Goal: Information Seeking & Learning: Learn about a topic

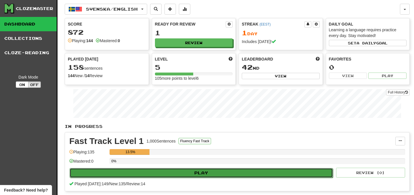
click at [179, 170] on button "Play" at bounding box center [201, 173] width 263 height 10
select select "**"
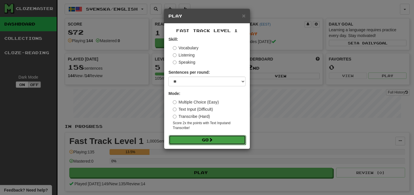
click at [198, 140] on button "Go" at bounding box center [207, 140] width 77 height 10
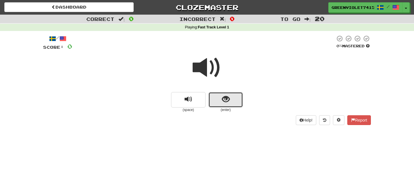
click at [225, 104] on button "show sentence" at bounding box center [225, 100] width 34 height 16
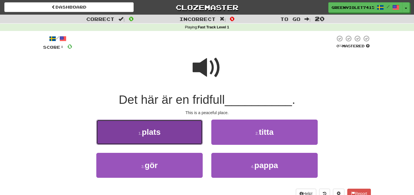
click at [183, 129] on button "1 . plats" at bounding box center [149, 132] width 106 height 25
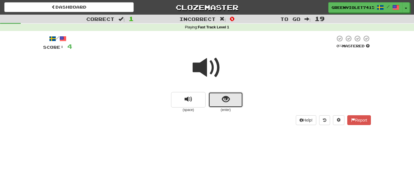
click at [220, 100] on button "show sentence" at bounding box center [225, 100] width 34 height 16
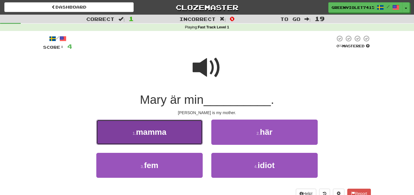
click at [189, 131] on button "1 . mamma" at bounding box center [149, 132] width 106 height 25
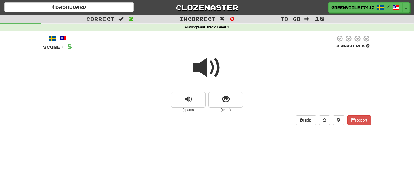
click at [209, 108] on small "(enter)" at bounding box center [225, 110] width 34 height 5
click at [228, 101] on span "show sentence" at bounding box center [226, 100] width 8 height 8
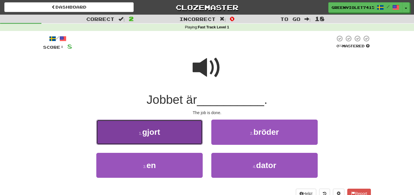
click at [187, 136] on button "1 . gjort" at bounding box center [149, 132] width 106 height 25
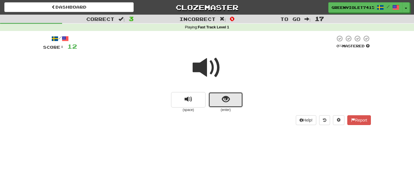
click at [237, 100] on button "show sentence" at bounding box center [225, 100] width 34 height 16
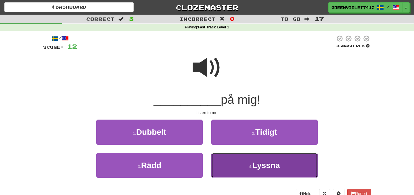
click at [248, 160] on button "4 . Lyssna" at bounding box center [264, 165] width 106 height 25
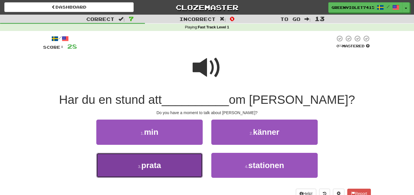
click at [173, 158] on button "3 . prata" at bounding box center [149, 165] width 106 height 25
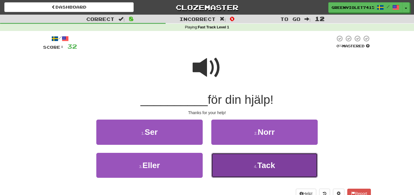
click at [221, 164] on button "4 . Tack" at bounding box center [264, 165] width 106 height 25
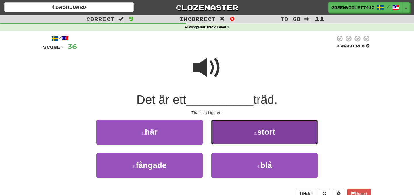
click at [246, 140] on button "2 . stort" at bounding box center [264, 132] width 106 height 25
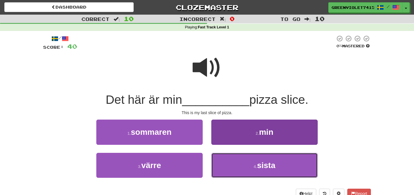
click at [242, 165] on button "4 . sista" at bounding box center [264, 165] width 106 height 25
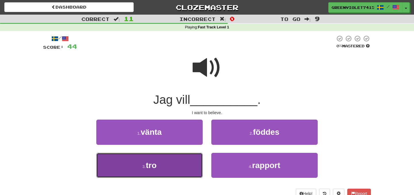
click at [163, 166] on button "3 . tro" at bounding box center [149, 165] width 106 height 25
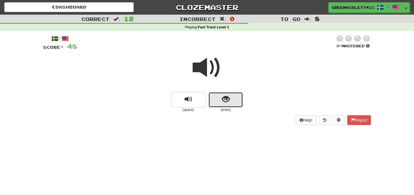
click at [226, 103] on span "show sentence" at bounding box center [226, 100] width 8 height 8
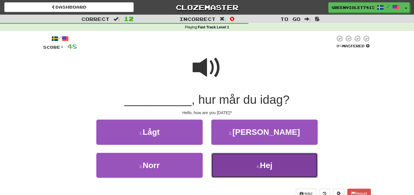
click at [240, 168] on button "4 . Hej" at bounding box center [264, 165] width 106 height 25
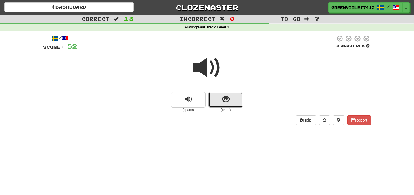
click at [216, 100] on button "show sentence" at bounding box center [225, 100] width 34 height 16
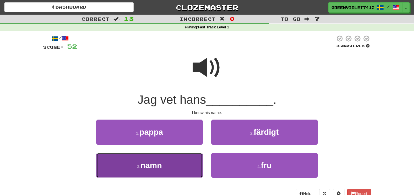
click at [179, 167] on button "3 . namn" at bounding box center [149, 165] width 106 height 25
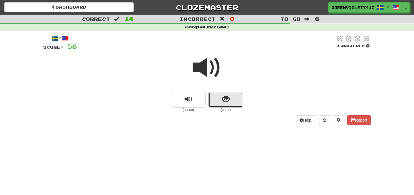
click at [222, 94] on button "show sentence" at bounding box center [225, 100] width 34 height 16
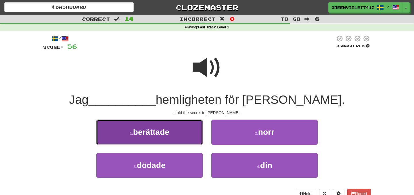
click at [155, 133] on span "berättade" at bounding box center [151, 132] width 36 height 9
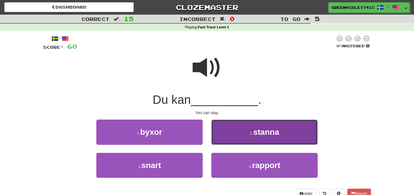
click at [224, 134] on button "2 . stanna" at bounding box center [264, 132] width 106 height 25
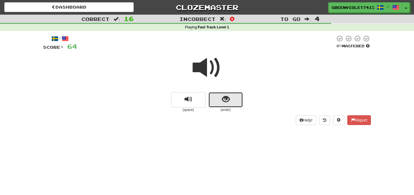
click at [240, 105] on button "show sentence" at bounding box center [225, 100] width 34 height 16
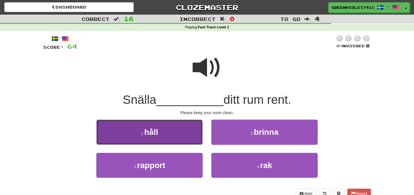
click at [180, 128] on button "1 . håll" at bounding box center [149, 132] width 106 height 25
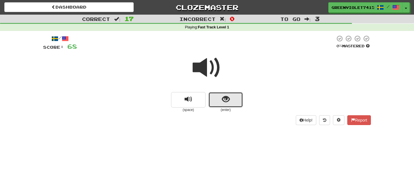
click at [221, 106] on button "show sentence" at bounding box center [225, 100] width 34 height 16
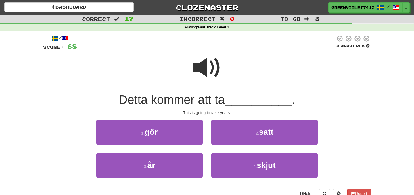
click at [202, 78] on span at bounding box center [207, 67] width 29 height 29
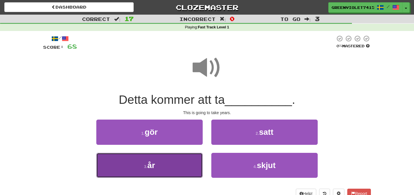
click at [170, 155] on button "3 . år" at bounding box center [149, 165] width 106 height 25
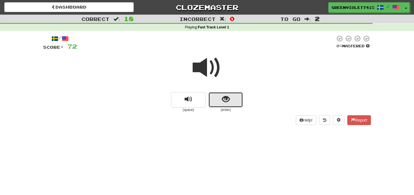
click at [226, 106] on button "show sentence" at bounding box center [225, 100] width 34 height 16
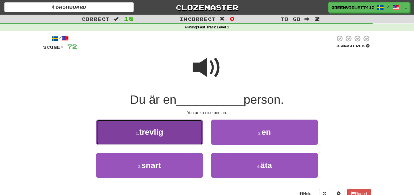
click at [193, 120] on button "1 . trevlig" at bounding box center [149, 132] width 106 height 25
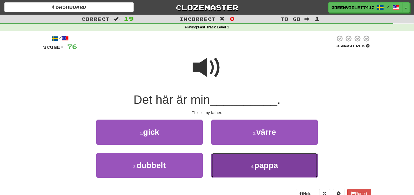
click at [237, 168] on button "4 . pappa" at bounding box center [264, 165] width 106 height 25
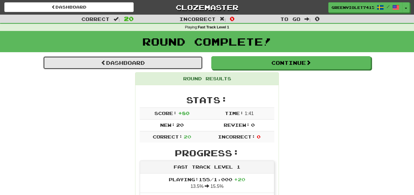
click at [141, 57] on link "Dashboard" at bounding box center [122, 62] width 159 height 13
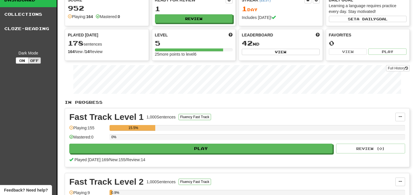
scroll to position [65, 0]
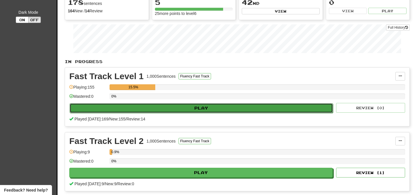
click at [219, 111] on button "Play" at bounding box center [201, 108] width 263 height 10
select select "**"
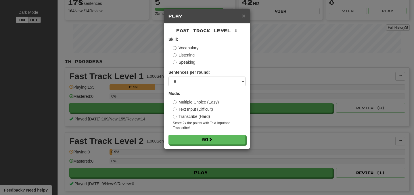
click at [193, 117] on label "Transcribe (Hard)" at bounding box center [191, 117] width 37 height 6
click at [190, 50] on label "Vocabulary" at bounding box center [186, 48] width 26 height 6
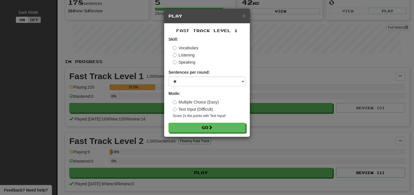
click at [202, 103] on label "Multiple Choice (Easy)" at bounding box center [196, 102] width 46 height 6
click at [190, 55] on label "Listening" at bounding box center [184, 55] width 22 height 6
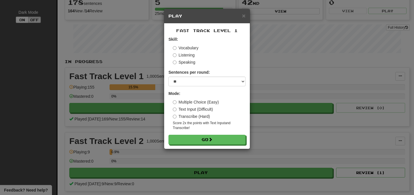
click at [184, 47] on label "Vocabulary" at bounding box center [186, 48] width 26 height 6
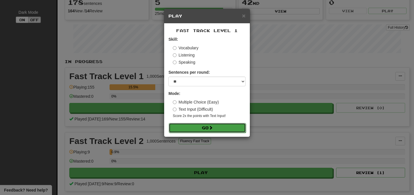
click at [195, 124] on button "Go" at bounding box center [207, 128] width 77 height 10
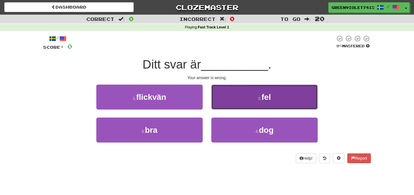
click at [229, 99] on button "2 . fel" at bounding box center [264, 97] width 106 height 25
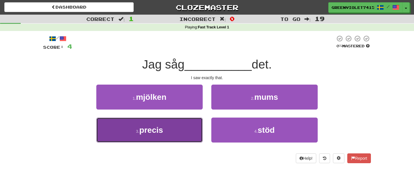
click at [188, 132] on button "3 . precis" at bounding box center [149, 130] width 106 height 25
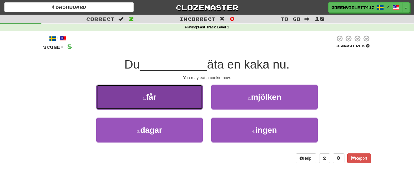
click at [174, 88] on button "1 . får" at bounding box center [149, 97] width 106 height 25
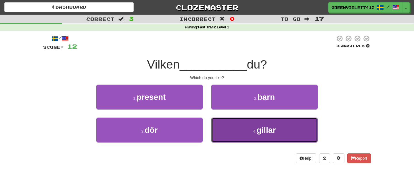
click at [226, 122] on button "4 . gillar" at bounding box center [264, 130] width 106 height 25
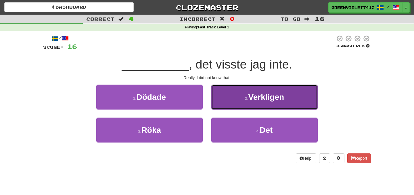
click at [234, 109] on button "2 . Verkligen" at bounding box center [264, 97] width 106 height 25
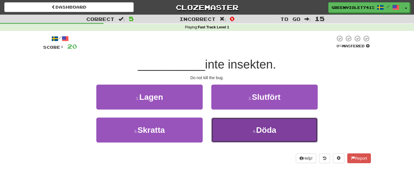
click at [218, 134] on button "4 . Döda" at bounding box center [264, 130] width 106 height 25
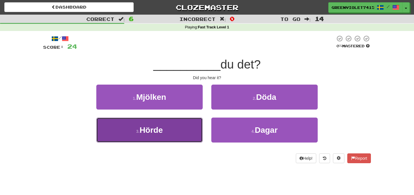
click at [161, 128] on span "Hörde" at bounding box center [150, 130] width 23 height 9
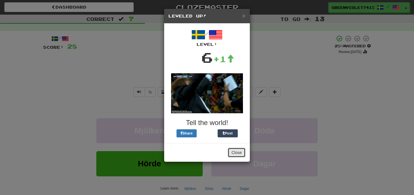
click at [239, 157] on button "Close" at bounding box center [237, 153] width 18 height 10
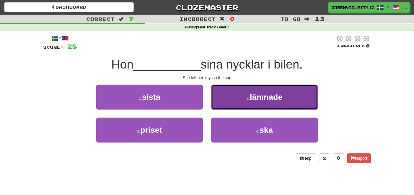
click at [263, 107] on button "2 . lämnade" at bounding box center [264, 97] width 106 height 25
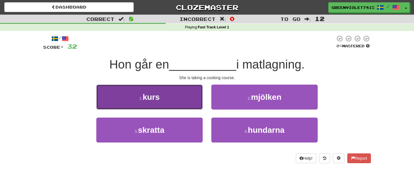
click at [179, 105] on button "1 . kurs" at bounding box center [149, 97] width 106 height 25
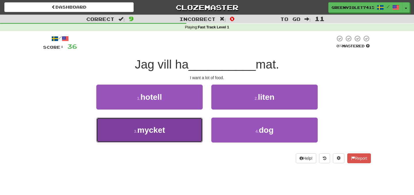
click at [176, 129] on button "3 . mycket" at bounding box center [149, 130] width 106 height 25
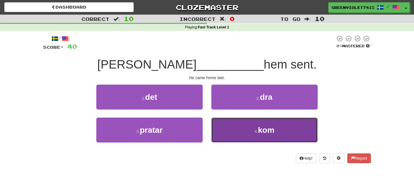
click at [225, 136] on button "4 . kom" at bounding box center [264, 130] width 106 height 25
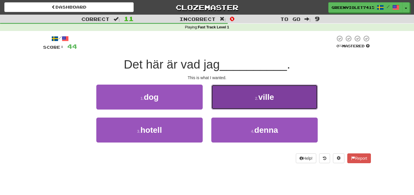
click at [233, 106] on button "2 . ville" at bounding box center [264, 97] width 106 height 25
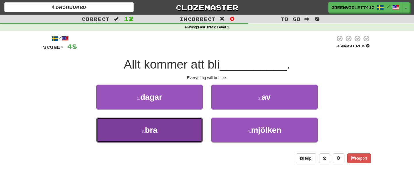
click at [179, 131] on button "3 . bra" at bounding box center [149, 130] width 106 height 25
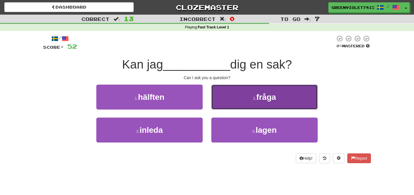
click at [224, 105] on button "2 . fråga" at bounding box center [264, 97] width 106 height 25
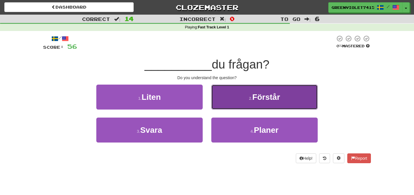
click at [224, 105] on button "2 . Förstår" at bounding box center [264, 97] width 106 height 25
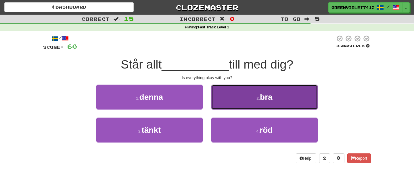
click at [225, 99] on button "2 . bra" at bounding box center [264, 97] width 106 height 25
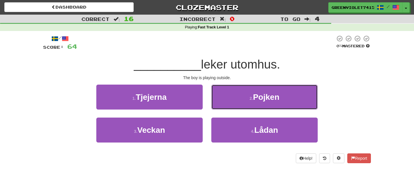
click at [225, 99] on button "2 . Pojken" at bounding box center [264, 97] width 106 height 25
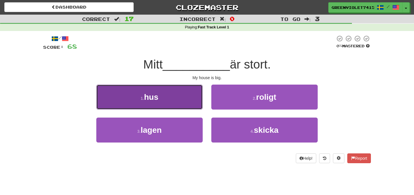
click at [190, 98] on button "1 . hus" at bounding box center [149, 97] width 106 height 25
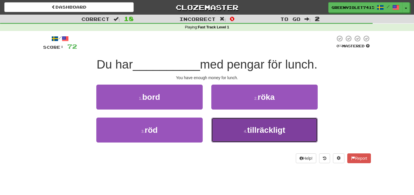
click at [214, 130] on button "4 . tillräckligt" at bounding box center [264, 130] width 106 height 25
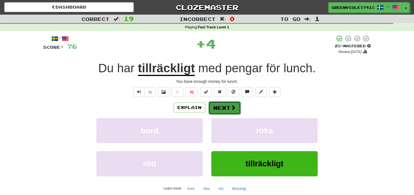
click at [224, 110] on button "Next" at bounding box center [224, 107] width 32 height 13
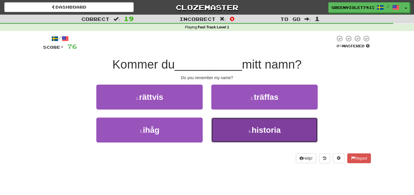
click at [233, 129] on button "4 . historia" at bounding box center [264, 130] width 106 height 25
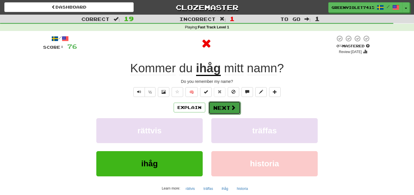
click at [222, 109] on button "Next" at bounding box center [224, 107] width 32 height 13
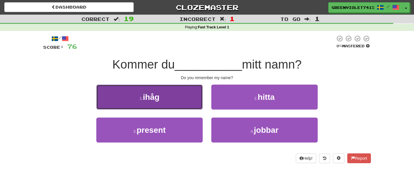
click at [174, 101] on button "1 . ihåg" at bounding box center [149, 97] width 106 height 25
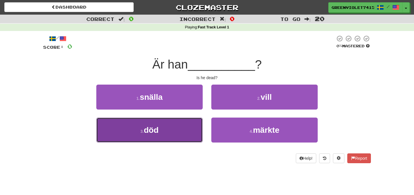
click at [170, 129] on button "3 . död" at bounding box center [149, 130] width 106 height 25
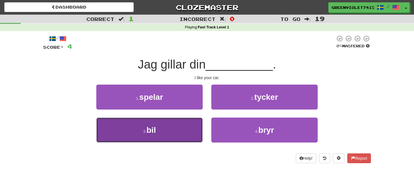
click at [184, 126] on button "3 . bil" at bounding box center [149, 130] width 106 height 25
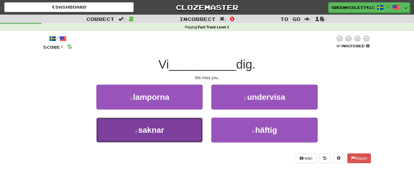
click at [186, 122] on button "3 . saknar" at bounding box center [149, 130] width 106 height 25
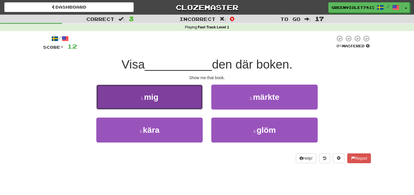
click at [182, 96] on button "1 . mig" at bounding box center [149, 97] width 106 height 25
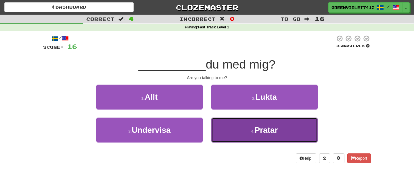
click at [230, 130] on button "4 . Pratar" at bounding box center [264, 130] width 106 height 25
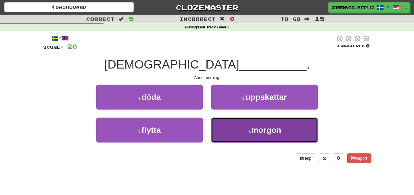
click at [226, 132] on button "4 . morgon" at bounding box center [264, 130] width 106 height 25
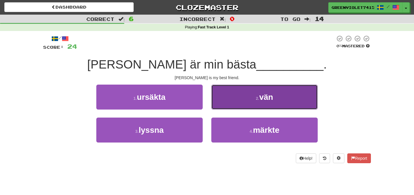
click at [238, 96] on button "2 . vän" at bounding box center [264, 97] width 106 height 25
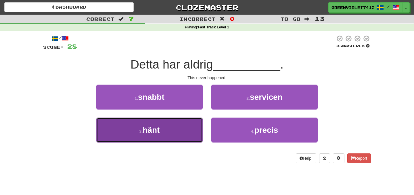
click at [193, 134] on button "3 . hänt" at bounding box center [149, 130] width 106 height 25
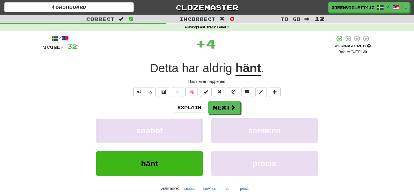
click at [193, 134] on button "snabbt" at bounding box center [149, 130] width 106 height 25
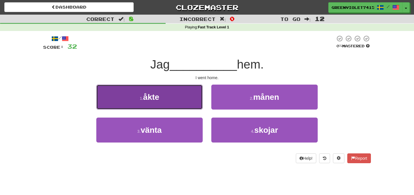
click at [195, 104] on button "1 . åkte" at bounding box center [149, 97] width 106 height 25
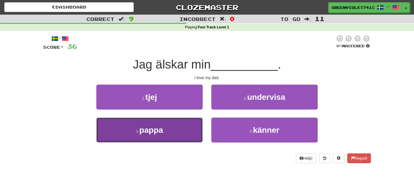
click at [192, 126] on button "3 . pappa" at bounding box center [149, 130] width 106 height 25
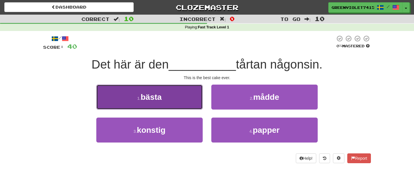
click at [191, 104] on button "1 . bästa" at bounding box center [149, 97] width 106 height 25
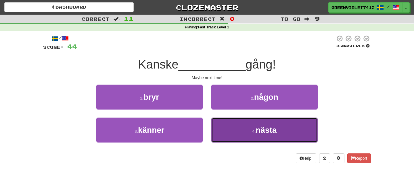
click at [241, 131] on button "4 . nästa" at bounding box center [264, 130] width 106 height 25
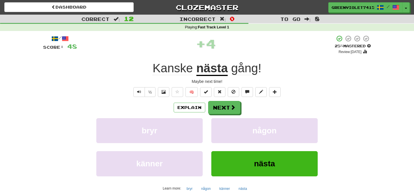
click at [165, 76] on div "Kanske nästa gång !" at bounding box center [207, 69] width 328 height 16
click at [177, 63] on span "Kanske" at bounding box center [173, 68] width 40 height 14
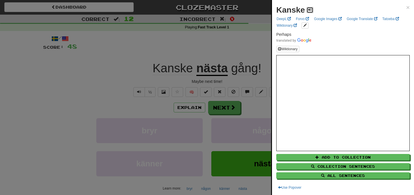
click at [310, 8] on span at bounding box center [309, 9] width 3 height 3
click at [407, 9] on span "×" at bounding box center [407, 7] width 3 height 7
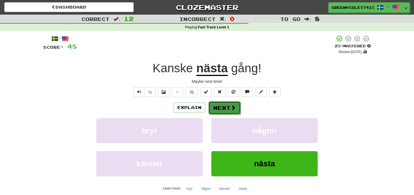
click at [229, 107] on button "Next" at bounding box center [224, 107] width 32 height 13
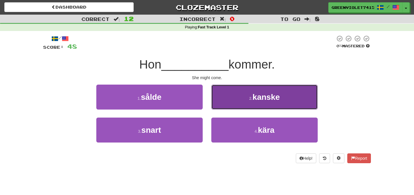
click at [265, 107] on button "2 . kanske" at bounding box center [264, 97] width 106 height 25
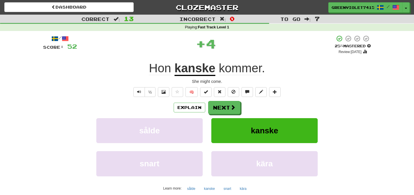
click at [200, 66] on u "kanske" at bounding box center [194, 68] width 41 height 15
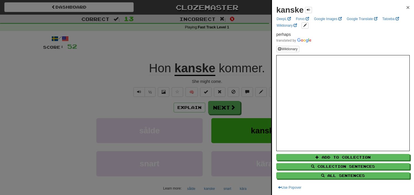
click at [407, 8] on span "×" at bounding box center [407, 7] width 3 height 7
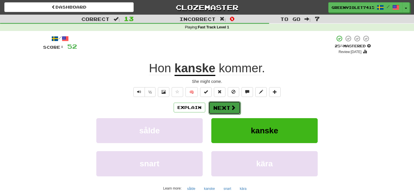
click at [237, 112] on button "Next" at bounding box center [224, 107] width 32 height 13
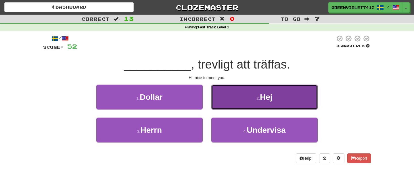
click at [244, 106] on button "2 . Hej" at bounding box center [264, 97] width 106 height 25
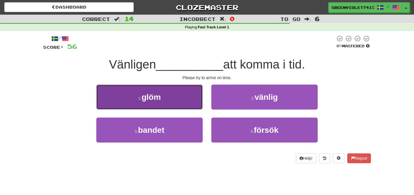
click at [177, 103] on button "1 . glöm" at bounding box center [149, 97] width 106 height 25
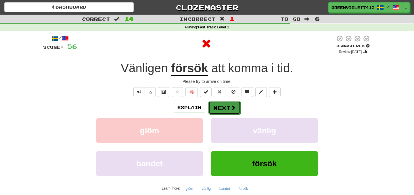
click at [220, 109] on button "Next" at bounding box center [224, 107] width 32 height 13
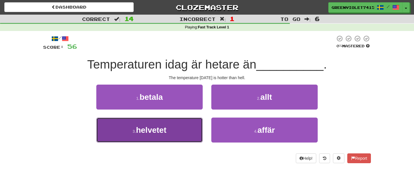
click at [187, 136] on button "3 . helvetet" at bounding box center [149, 130] width 106 height 25
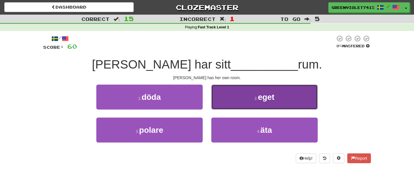
click at [255, 90] on button "2 . eget" at bounding box center [264, 97] width 106 height 25
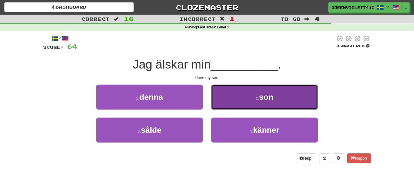
click at [252, 97] on button "2 . son" at bounding box center [264, 97] width 106 height 25
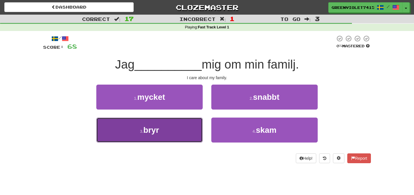
click at [196, 128] on button "3 . bryr" at bounding box center [149, 130] width 106 height 25
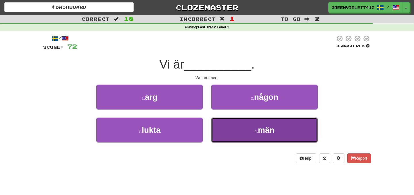
click at [252, 130] on button "4 . män" at bounding box center [264, 130] width 106 height 25
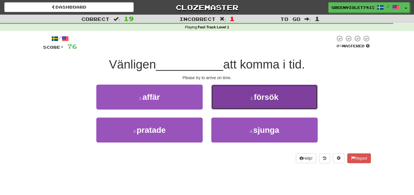
click at [272, 99] on span "försök" at bounding box center [266, 97] width 25 height 9
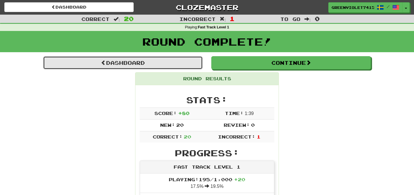
click at [167, 65] on link "Dashboard" at bounding box center [122, 62] width 159 height 13
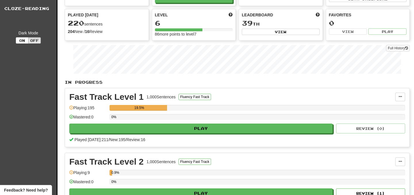
scroll to position [82, 0]
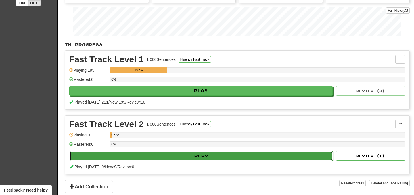
click at [185, 156] on button "Play" at bounding box center [201, 156] width 263 height 10
select select "**"
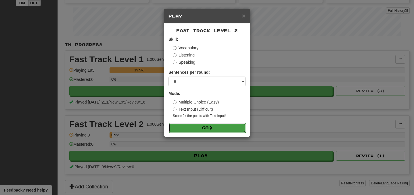
click at [189, 130] on button "Go" at bounding box center [207, 128] width 77 height 10
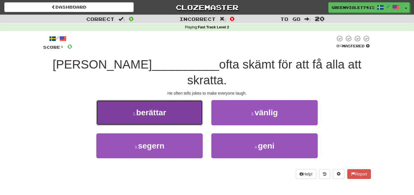
click at [197, 101] on button "1 . berättar" at bounding box center [149, 112] width 106 height 25
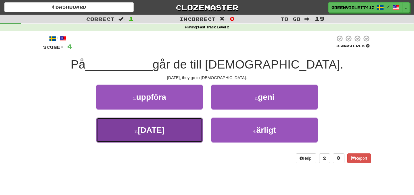
click at [184, 126] on button "3 . [DATE]" at bounding box center [149, 130] width 106 height 25
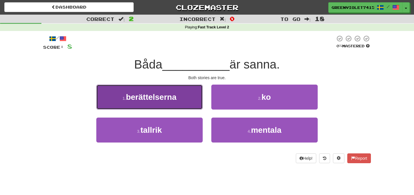
click at [181, 93] on button "1 . berättelserna" at bounding box center [149, 97] width 106 height 25
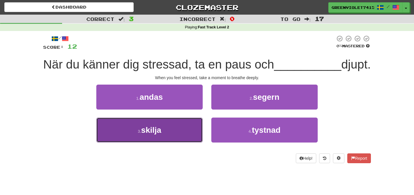
click at [188, 143] on button "3 . skilja" at bounding box center [149, 130] width 106 height 25
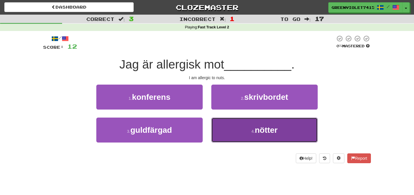
click at [230, 130] on button "4 . nötter" at bounding box center [264, 130] width 106 height 25
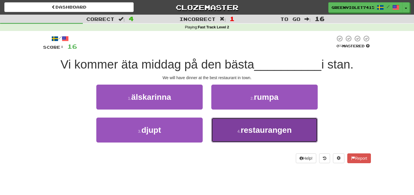
click at [234, 133] on button "4 . restaurangen" at bounding box center [264, 130] width 106 height 25
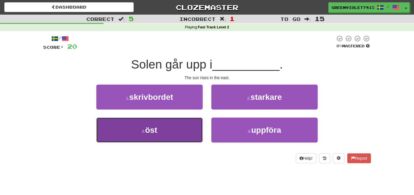
click at [168, 140] on button "3 . öst" at bounding box center [149, 130] width 106 height 25
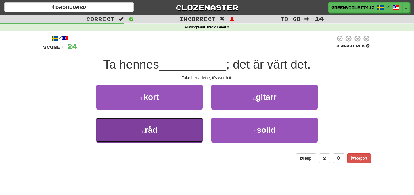
click at [168, 131] on button "3 . råd" at bounding box center [149, 130] width 106 height 25
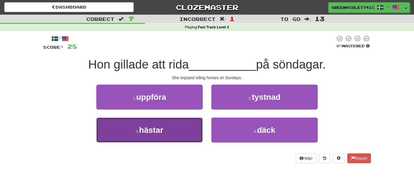
click at [154, 132] on span "hästar" at bounding box center [151, 130] width 24 height 9
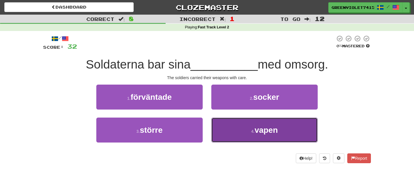
click at [243, 134] on button "4 . vapen" at bounding box center [264, 130] width 106 height 25
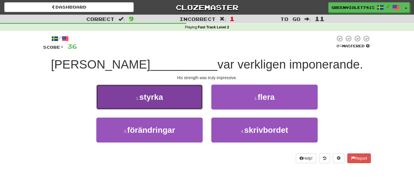
click at [195, 107] on button "1 . styrka" at bounding box center [149, 97] width 106 height 25
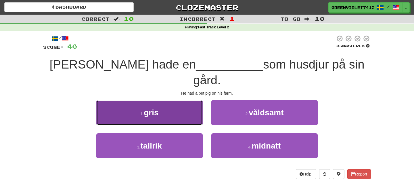
click at [173, 105] on button "1 . gris" at bounding box center [149, 112] width 106 height 25
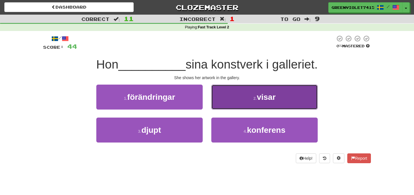
click at [235, 98] on button "2 . visar" at bounding box center [264, 97] width 106 height 25
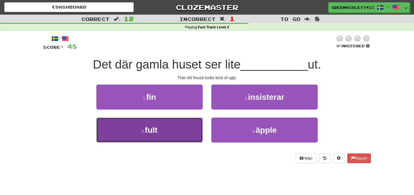
click at [178, 129] on button "3 . fult" at bounding box center [149, 130] width 106 height 25
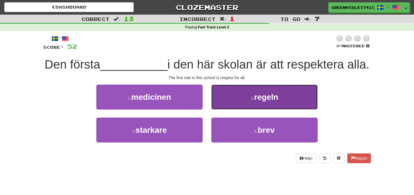
click at [237, 92] on button "2 . regeln" at bounding box center [264, 97] width 106 height 25
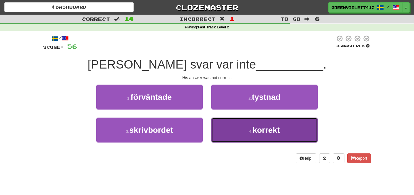
click at [261, 128] on span "korrekt" at bounding box center [265, 130] width 27 height 9
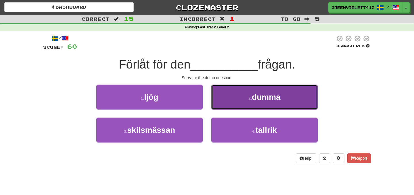
click at [274, 90] on button "2 . dumma" at bounding box center [264, 97] width 106 height 25
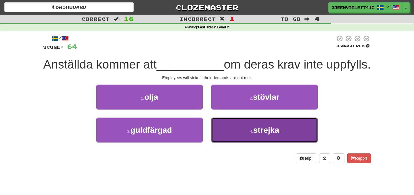
click at [266, 135] on span "strejka" at bounding box center [266, 130] width 26 height 9
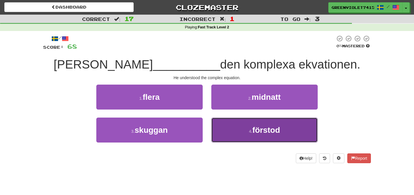
click at [241, 124] on button "4 . förstod" at bounding box center [264, 130] width 106 height 25
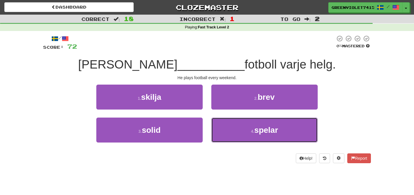
click at [241, 124] on button "4 . spelar" at bounding box center [264, 130] width 106 height 25
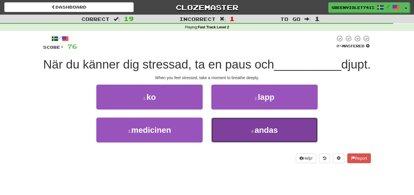
click at [247, 143] on button "4 . andas" at bounding box center [264, 130] width 106 height 25
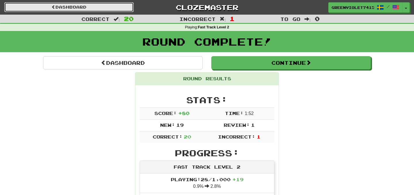
click at [87, 6] on link "Dashboard" at bounding box center [68, 7] width 129 height 10
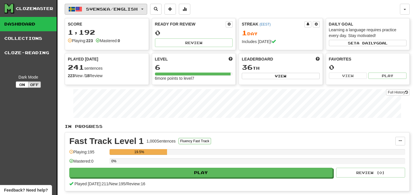
click at [86, 7] on span "Svenska / English" at bounding box center [112, 9] width 52 height 5
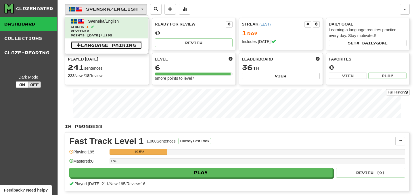
click at [101, 45] on link "Language Pairing" at bounding box center [106, 45] width 71 height 8
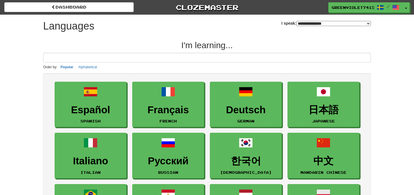
select select "*******"
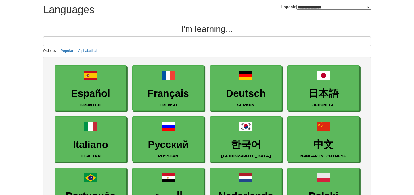
scroll to position [15, 0]
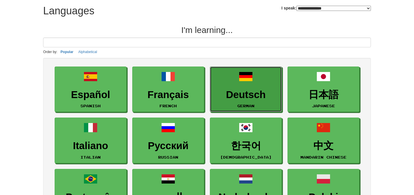
click at [239, 93] on h3 "Deutsch" at bounding box center [246, 94] width 66 height 11
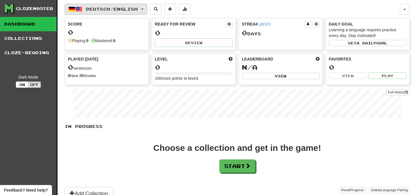
click at [130, 8] on span "Deutsch / English" at bounding box center [112, 9] width 52 height 5
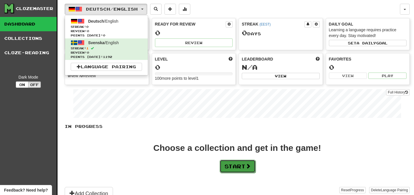
click at [255, 168] on button "Start" at bounding box center [238, 166] width 36 height 13
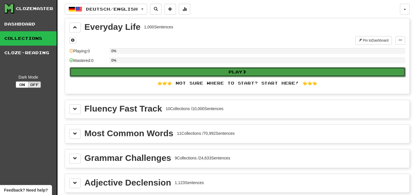
click at [139, 71] on button "Play" at bounding box center [238, 72] width 336 height 10
select select "**"
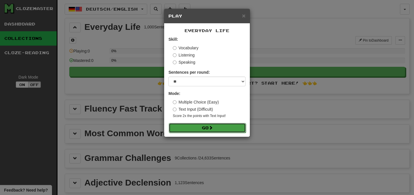
click at [188, 126] on button "Go" at bounding box center [207, 128] width 77 height 10
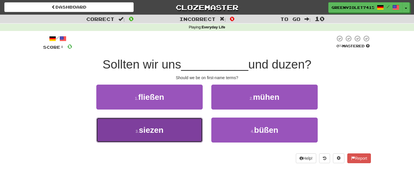
click at [182, 133] on button "3 . siezen" at bounding box center [149, 130] width 106 height 25
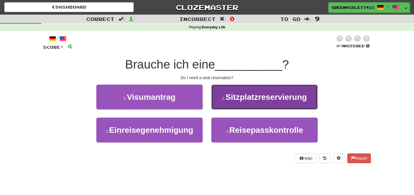
click at [243, 106] on button "2 . Sitzplatzreservierung" at bounding box center [264, 97] width 106 height 25
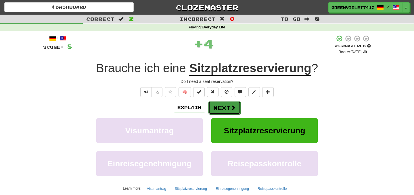
click at [230, 109] on span at bounding box center [232, 107] width 5 height 5
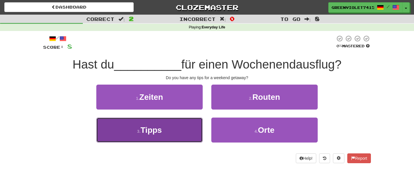
click at [178, 132] on button "3 . Tipps" at bounding box center [149, 130] width 106 height 25
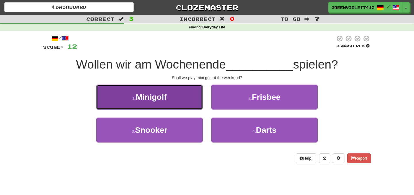
click at [192, 94] on button "1 . Minigolf" at bounding box center [149, 97] width 106 height 25
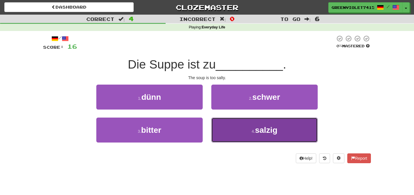
click at [215, 132] on button "4 . salzig" at bounding box center [264, 130] width 106 height 25
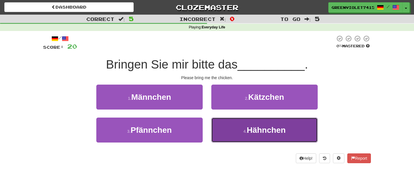
click at [243, 130] on small "4 ." at bounding box center [244, 131] width 3 height 5
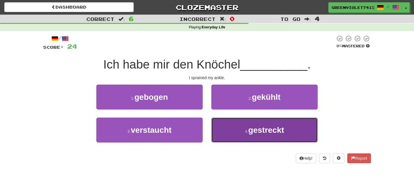
click at [215, 123] on button "4 . gestreckt" at bounding box center [264, 130] width 106 height 25
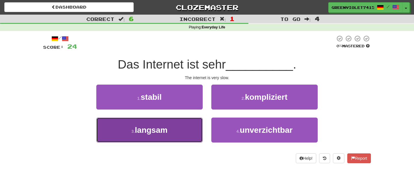
click at [184, 132] on button "3 . langsam" at bounding box center [149, 130] width 106 height 25
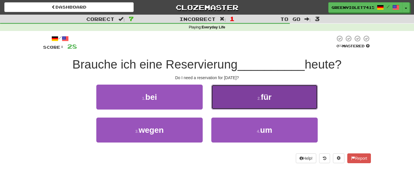
click at [231, 108] on button "2 . für" at bounding box center [264, 97] width 106 height 25
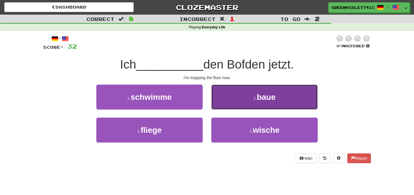
click at [230, 108] on button "2 . baue" at bounding box center [264, 97] width 106 height 25
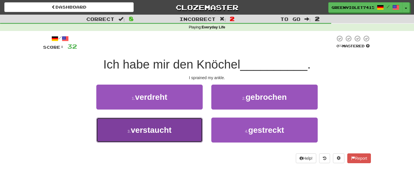
click at [192, 126] on button "3 . verstaucht" at bounding box center [149, 130] width 106 height 25
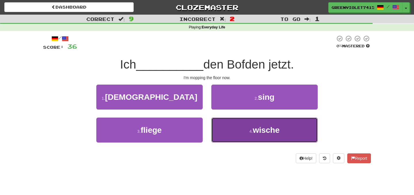
click at [230, 124] on button "4 . wische" at bounding box center [264, 130] width 106 height 25
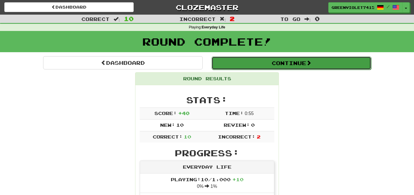
click at [276, 65] on button "Continue" at bounding box center [290, 63] width 159 height 13
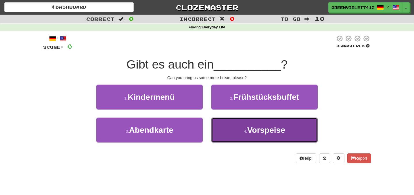
click at [241, 140] on button "4 . Vorspeise" at bounding box center [264, 130] width 106 height 25
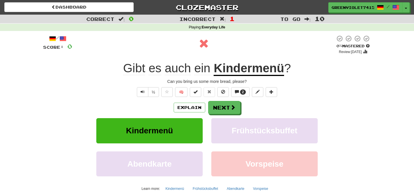
click at [239, 72] on u "Kindermenü" at bounding box center [248, 68] width 70 height 15
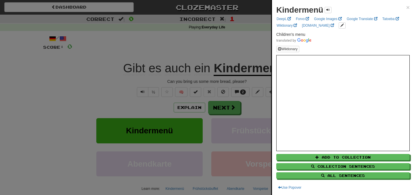
click at [239, 72] on div at bounding box center [207, 97] width 414 height 195
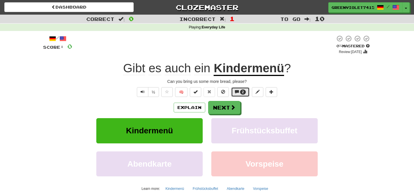
click at [248, 92] on button "2" at bounding box center [240, 92] width 19 height 10
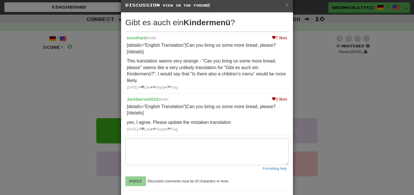
scroll to position [13, 0]
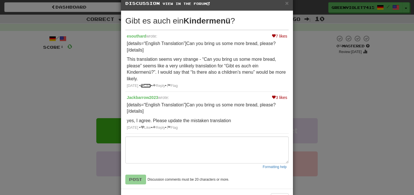
click at [144, 85] on span at bounding box center [142, 86] width 4 height 4
click at [286, 5] on span "×" at bounding box center [286, 3] width 3 height 7
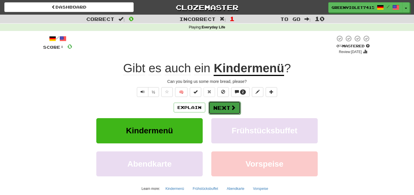
click at [230, 109] on span at bounding box center [232, 107] width 5 height 5
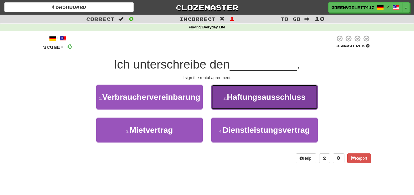
click at [219, 97] on button "2 . Haftungsausschluss" at bounding box center [264, 97] width 106 height 25
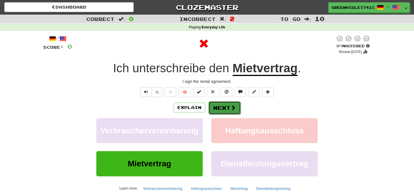
click at [232, 110] on span at bounding box center [232, 107] width 5 height 5
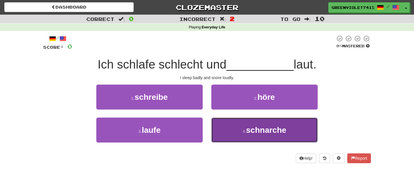
click at [230, 136] on button "4 . schnarche" at bounding box center [264, 130] width 106 height 25
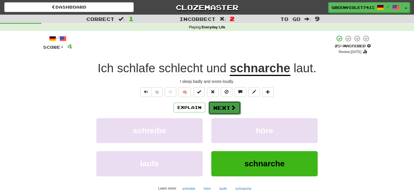
click at [228, 114] on button "Next" at bounding box center [224, 107] width 32 height 13
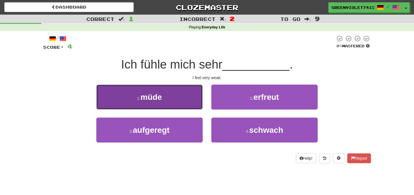
click at [166, 86] on button "1 . müde" at bounding box center [149, 97] width 106 height 25
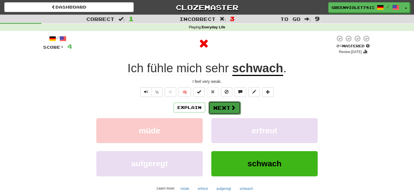
click at [235, 108] on span at bounding box center [232, 107] width 5 height 5
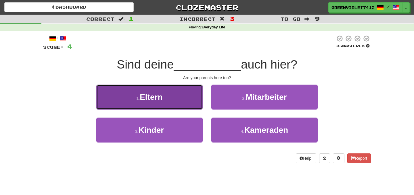
click at [174, 107] on button "1 . Eltern" at bounding box center [149, 97] width 106 height 25
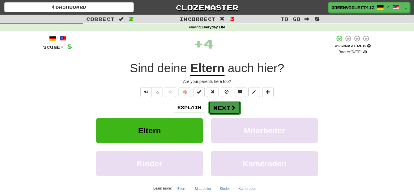
click at [230, 113] on button "Next" at bounding box center [224, 107] width 32 height 13
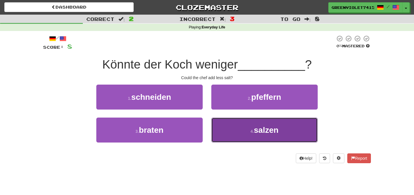
click at [236, 132] on button "4 . salzen" at bounding box center [264, 130] width 106 height 25
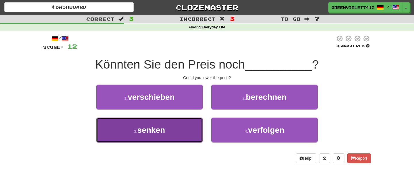
click at [180, 130] on button "3 . senken" at bounding box center [149, 130] width 106 height 25
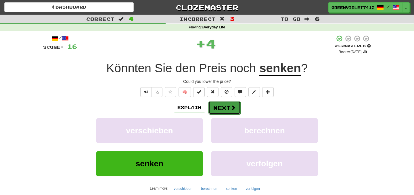
click at [227, 106] on button "Next" at bounding box center [224, 107] width 32 height 13
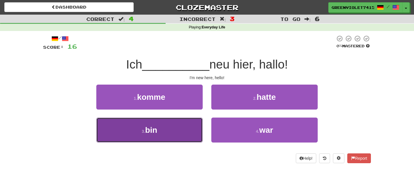
click at [177, 135] on button "3 . bin" at bounding box center [149, 130] width 106 height 25
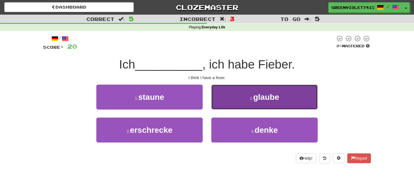
click at [267, 103] on button "2 . glaube" at bounding box center [264, 97] width 106 height 25
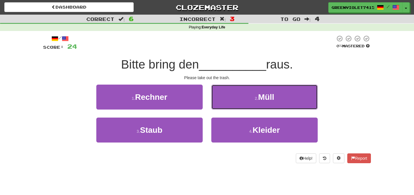
click at [267, 103] on button "2 . Müll" at bounding box center [264, 97] width 106 height 25
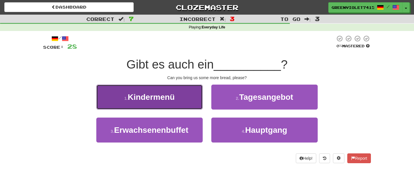
click at [193, 107] on button "1 . Kindermenü" at bounding box center [149, 97] width 106 height 25
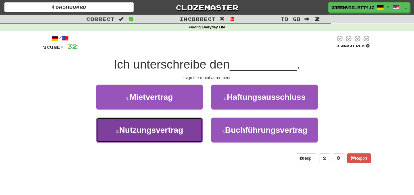
click at [184, 127] on button "3 . Nutzungsvertrag" at bounding box center [149, 130] width 106 height 25
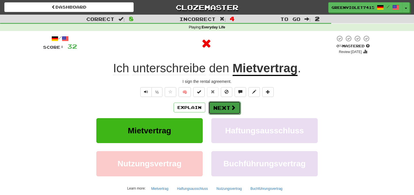
click at [218, 112] on button "Next" at bounding box center [224, 107] width 32 height 13
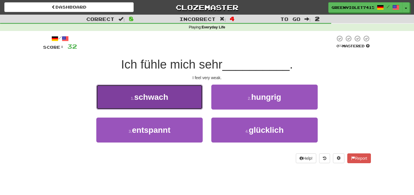
click at [180, 102] on button "1 . schwach" at bounding box center [149, 97] width 106 height 25
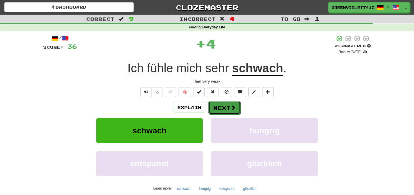
click at [233, 109] on span at bounding box center [232, 107] width 5 height 5
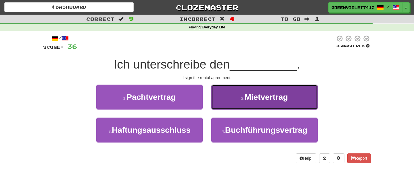
click at [245, 101] on span "Mietvertrag" at bounding box center [265, 97] width 43 height 9
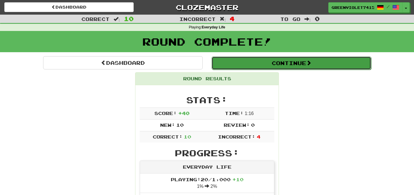
click at [271, 63] on button "Continue" at bounding box center [290, 63] width 159 height 13
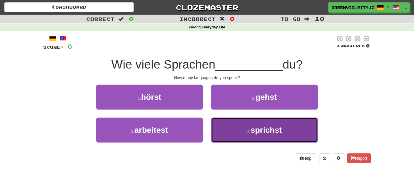
click at [218, 128] on button "4 . sprichst" at bounding box center [264, 130] width 106 height 25
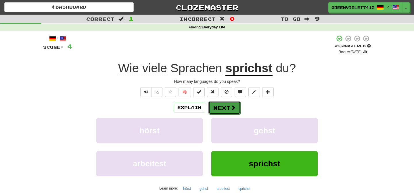
click at [214, 110] on button "Next" at bounding box center [224, 107] width 32 height 13
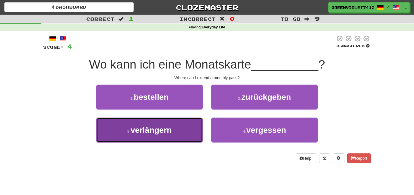
click at [189, 127] on button "3 . verlängern" at bounding box center [149, 130] width 106 height 25
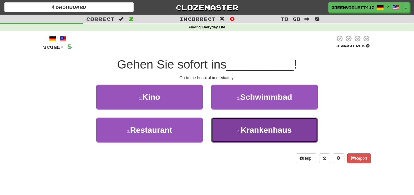
click at [232, 128] on button "4 . Krankenhaus" at bounding box center [264, 130] width 106 height 25
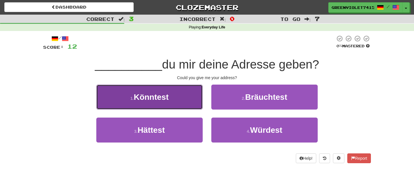
click at [181, 95] on button "1 . Könntest" at bounding box center [149, 97] width 106 height 25
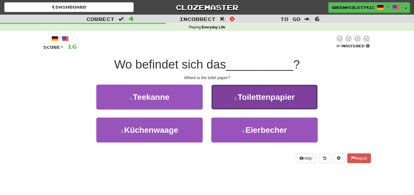
click at [247, 102] on button "2 . Toilettenpapier" at bounding box center [264, 97] width 106 height 25
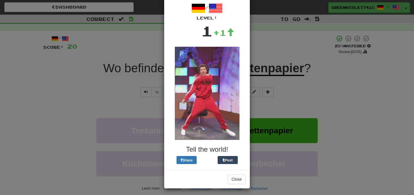
scroll to position [29, 0]
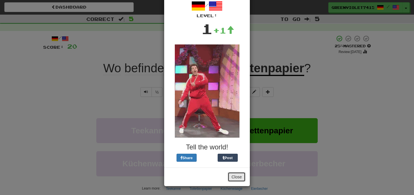
click at [234, 178] on button "Close" at bounding box center [237, 177] width 18 height 10
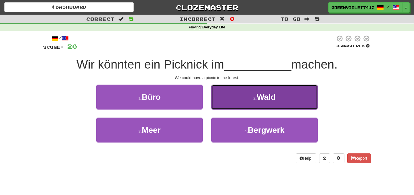
click at [254, 96] on button "2 . Wald" at bounding box center [264, 97] width 106 height 25
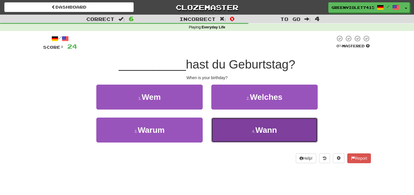
click at [224, 130] on button "4 . Wann" at bounding box center [264, 130] width 106 height 25
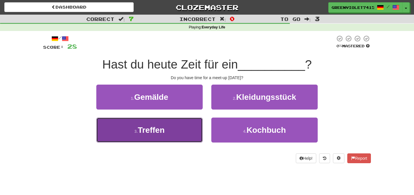
click at [161, 128] on span "Treffen" at bounding box center [151, 130] width 27 height 9
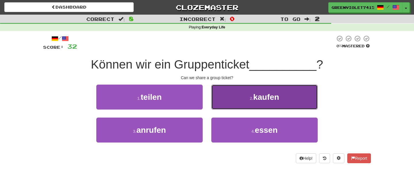
click at [220, 96] on button "2 . kaufen" at bounding box center [264, 97] width 106 height 25
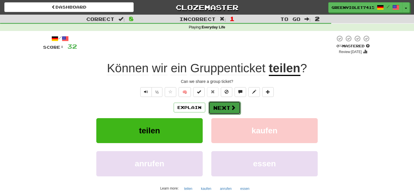
click at [230, 113] on button "Next" at bounding box center [224, 107] width 32 height 13
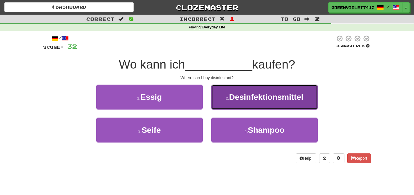
click at [232, 107] on button "2 . Desinfektionsmittel" at bounding box center [264, 97] width 106 height 25
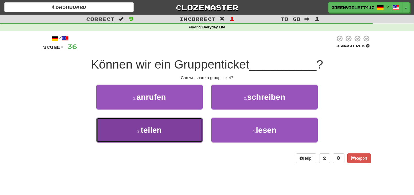
click at [159, 139] on button "3 . teilen" at bounding box center [149, 130] width 106 height 25
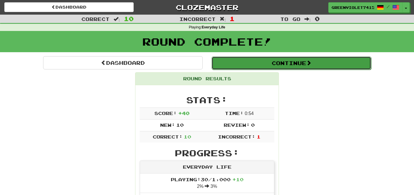
click at [317, 64] on button "Continue" at bounding box center [290, 63] width 159 height 13
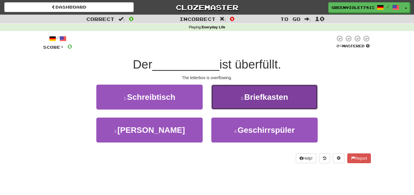
click at [241, 101] on small "2 ." at bounding box center [242, 98] width 3 height 5
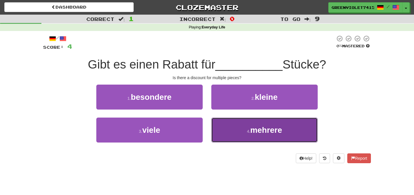
click at [221, 128] on button "4 . mehrere" at bounding box center [264, 130] width 106 height 25
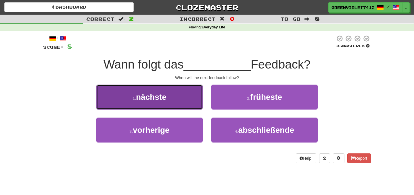
click at [190, 102] on button "1 . nächste" at bounding box center [149, 97] width 106 height 25
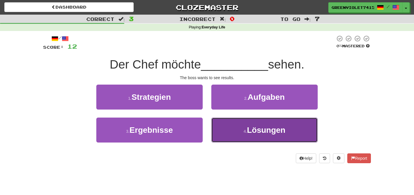
click at [224, 125] on button "4 . Lösungen" at bounding box center [264, 130] width 106 height 25
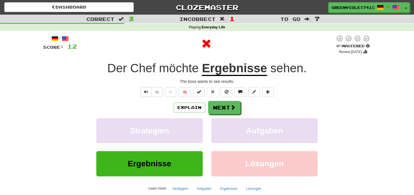
click at [227, 68] on u "Ergebnisse" at bounding box center [234, 68] width 65 height 15
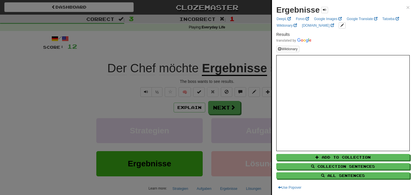
click at [226, 63] on div at bounding box center [207, 97] width 414 height 195
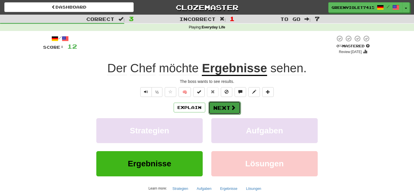
click at [220, 108] on button "Next" at bounding box center [224, 107] width 32 height 13
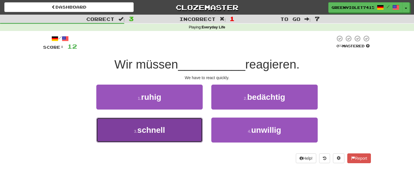
click at [173, 131] on button "3 . schnell" at bounding box center [149, 130] width 106 height 25
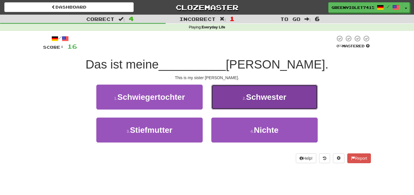
click at [265, 101] on span "Schwester" at bounding box center [266, 97] width 40 height 9
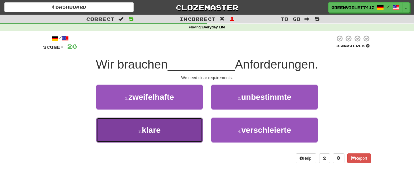
click at [161, 134] on button "3 . klare" at bounding box center [149, 130] width 106 height 25
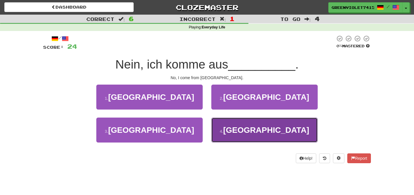
click at [240, 131] on button "4 . Österreich" at bounding box center [264, 130] width 106 height 25
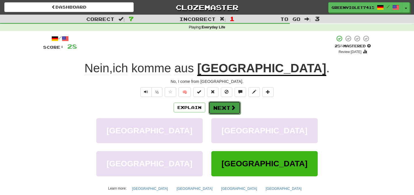
click at [234, 105] on span at bounding box center [232, 107] width 5 height 5
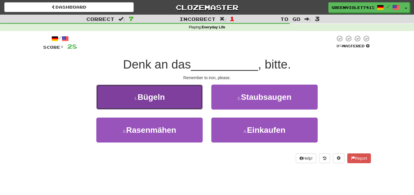
click at [192, 97] on button "1 . Bügeln" at bounding box center [149, 97] width 106 height 25
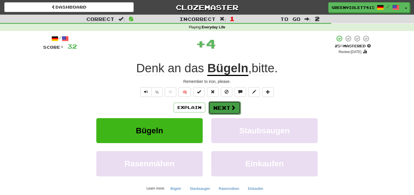
click at [213, 112] on button "Next" at bounding box center [224, 107] width 32 height 13
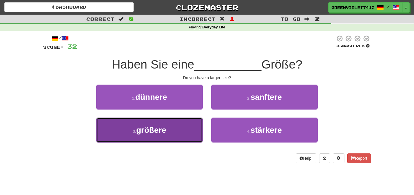
click at [191, 132] on button "3 . größere" at bounding box center [149, 130] width 106 height 25
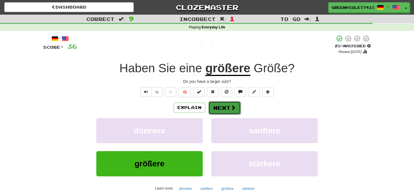
click at [234, 113] on button "Next" at bounding box center [224, 107] width 32 height 13
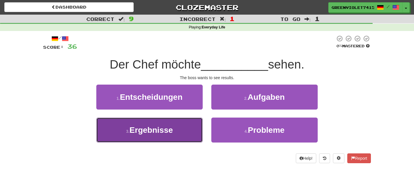
click at [174, 126] on button "3 . Ergebnisse" at bounding box center [149, 130] width 106 height 25
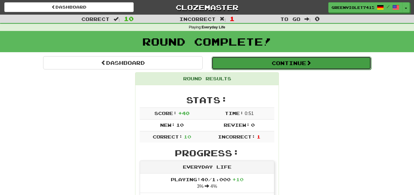
click at [283, 63] on button "Continue" at bounding box center [290, 63] width 159 height 13
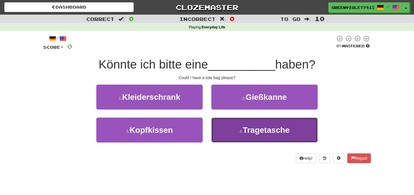
click at [235, 128] on button "4 . Tragetasche" at bounding box center [264, 130] width 106 height 25
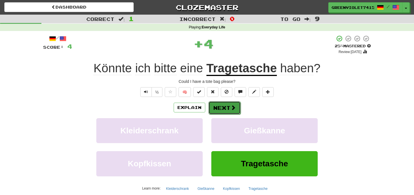
click at [227, 114] on button "Next" at bounding box center [224, 107] width 32 height 13
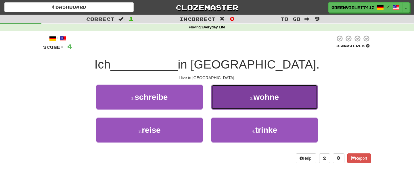
click at [240, 100] on button "2 . wohne" at bounding box center [264, 97] width 106 height 25
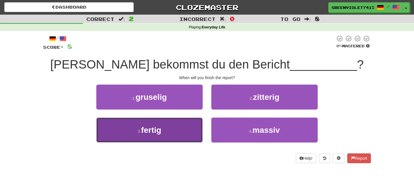
click at [172, 123] on button "3 . fertig" at bounding box center [149, 130] width 106 height 25
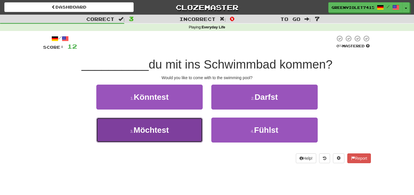
click at [171, 122] on button "3 . Möchtest" at bounding box center [149, 130] width 106 height 25
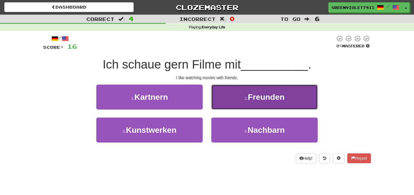
click at [251, 88] on button "2 . Freunden" at bounding box center [264, 97] width 106 height 25
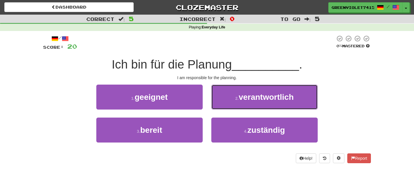
click at [251, 88] on button "2 . verantwortlich" at bounding box center [264, 97] width 106 height 25
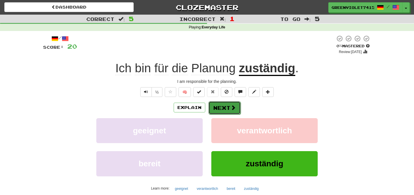
click at [226, 114] on button "Next" at bounding box center [224, 107] width 32 height 13
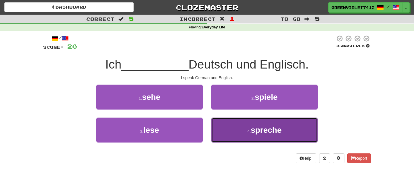
click at [228, 135] on button "4 . spreche" at bounding box center [264, 130] width 106 height 25
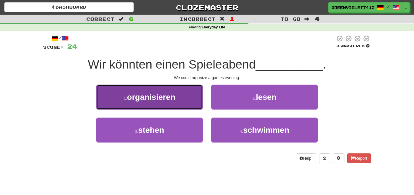
click at [191, 99] on button "1 . organisieren" at bounding box center [149, 97] width 106 height 25
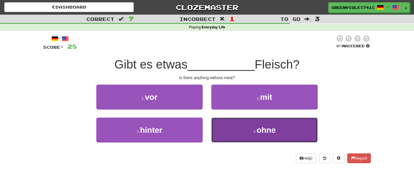
click at [225, 132] on button "4 . ohne" at bounding box center [264, 130] width 106 height 25
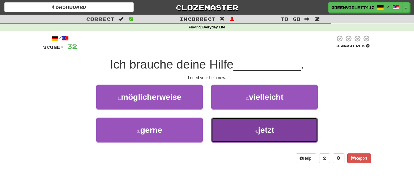
click at [238, 131] on button "4 . jetzt" at bounding box center [264, 130] width 106 height 25
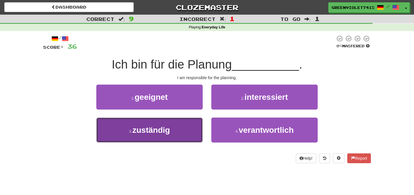
click at [181, 128] on button "3 . zuständig" at bounding box center [149, 130] width 106 height 25
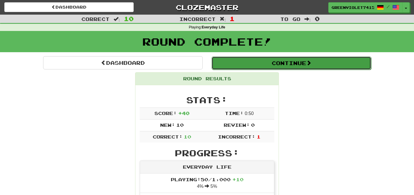
click at [267, 63] on button "Continue" at bounding box center [290, 63] width 159 height 13
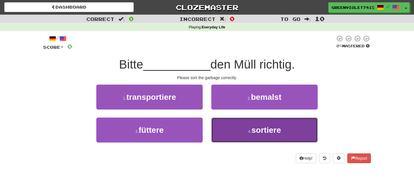
click at [259, 129] on span "sortiere" at bounding box center [266, 130] width 30 height 9
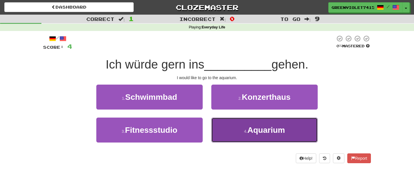
click at [248, 139] on button "4 . Aquarium" at bounding box center [264, 130] width 106 height 25
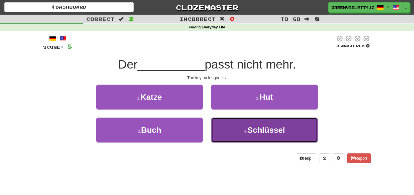
click at [240, 139] on button "4 . Schlüssel" at bounding box center [264, 130] width 106 height 25
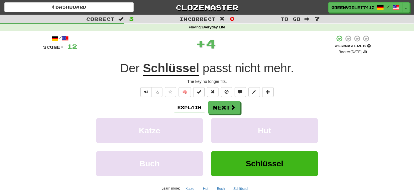
click at [176, 71] on u "Schlüssel" at bounding box center [171, 68] width 56 height 15
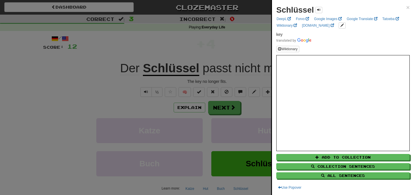
click at [207, 74] on div at bounding box center [207, 97] width 414 height 195
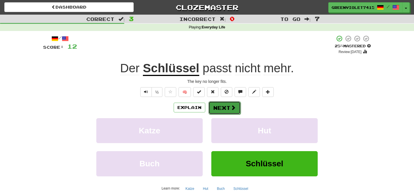
click at [226, 109] on button "Next" at bounding box center [224, 107] width 32 height 13
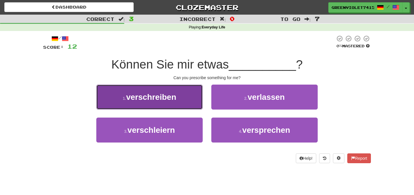
click at [179, 96] on button "1 . verschreiben" at bounding box center [149, 97] width 106 height 25
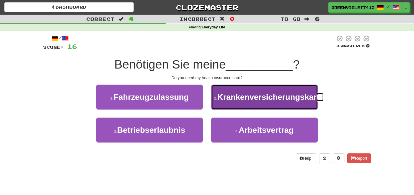
click at [224, 110] on button "2 . Krankenversicherungskarte" at bounding box center [264, 97] width 106 height 25
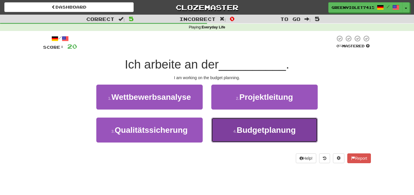
click at [226, 126] on button "4 . Budgetplanung" at bounding box center [264, 130] width 106 height 25
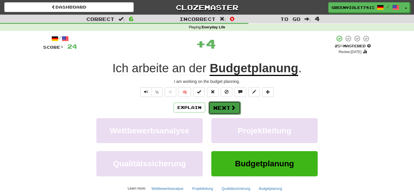
click at [227, 112] on button "Next" at bounding box center [224, 107] width 32 height 13
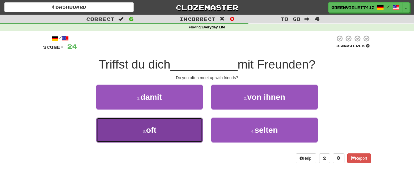
click at [197, 131] on button "3 . oft" at bounding box center [149, 130] width 106 height 25
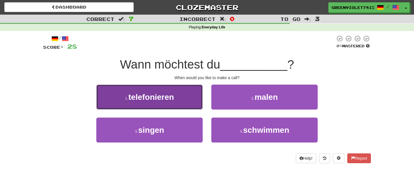
click at [182, 100] on button "1 . telefonieren" at bounding box center [149, 97] width 106 height 25
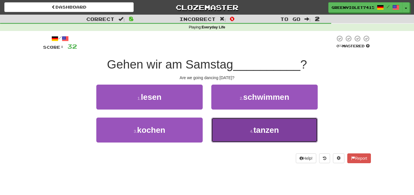
click at [237, 126] on button "4 . tanzen" at bounding box center [264, 130] width 106 height 25
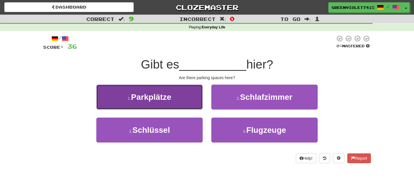
click at [176, 85] on button "1 . Parkplätze" at bounding box center [149, 97] width 106 height 25
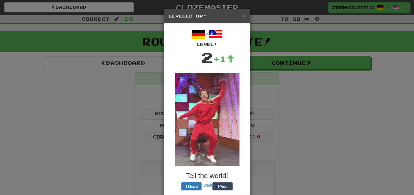
scroll to position [27, 0]
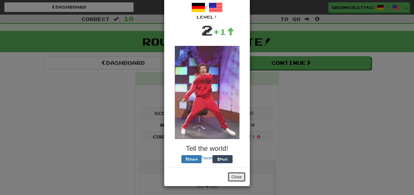
click at [230, 177] on button "Close" at bounding box center [237, 177] width 18 height 10
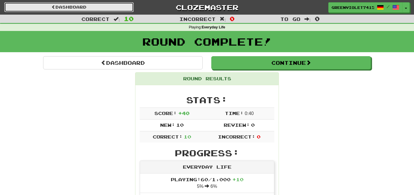
click at [72, 7] on link "Dashboard" at bounding box center [68, 7] width 129 height 10
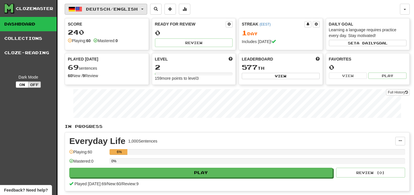
click at [130, 8] on span "Deutsch / English" at bounding box center [112, 9] width 52 height 5
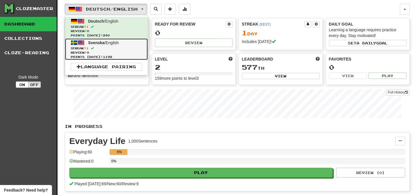
click at [130, 54] on span "Review: 0" at bounding box center [106, 53] width 71 height 4
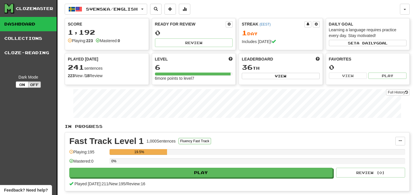
scroll to position [87, 0]
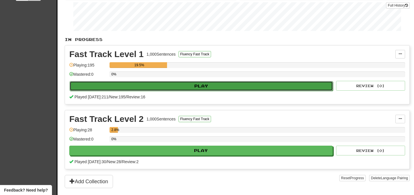
click at [186, 88] on button "Play" at bounding box center [201, 86] width 263 height 10
select select "**"
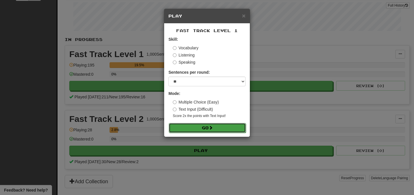
click at [207, 128] on button "Go" at bounding box center [207, 128] width 77 height 10
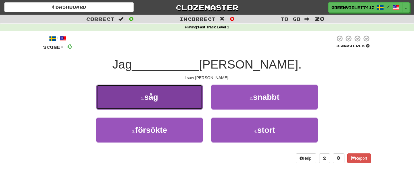
click at [176, 94] on button "1 . såg" at bounding box center [149, 97] width 106 height 25
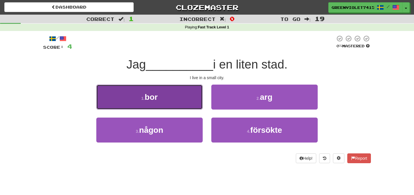
click at [182, 101] on button "1 . bor" at bounding box center [149, 97] width 106 height 25
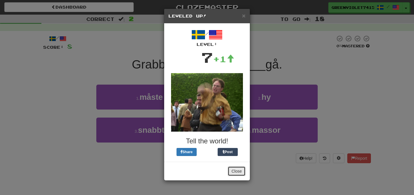
click at [240, 172] on button "Close" at bounding box center [237, 172] width 18 height 10
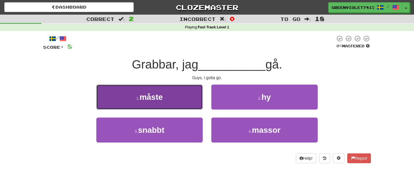
click at [196, 98] on button "1 . måste" at bounding box center [149, 97] width 106 height 25
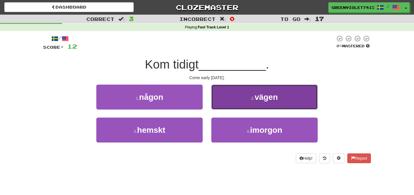
click at [232, 88] on button "2 . vägen" at bounding box center [264, 97] width 106 height 25
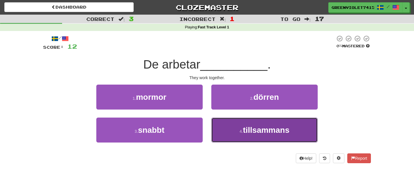
click at [249, 137] on button "4 . tillsammans" at bounding box center [264, 130] width 106 height 25
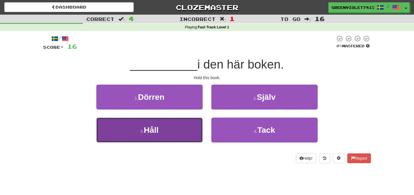
click at [201, 125] on button "3 . Håll" at bounding box center [149, 130] width 106 height 25
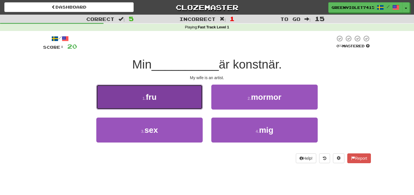
click at [197, 100] on button "1 . fru" at bounding box center [149, 97] width 106 height 25
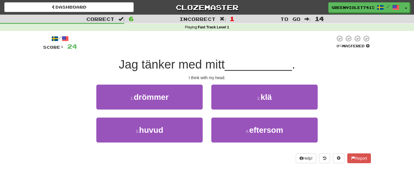
click at [163, 146] on div "3 . huvud" at bounding box center [149, 134] width 115 height 33
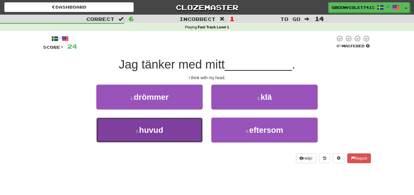
click at [148, 132] on span "huvud" at bounding box center [151, 130] width 24 height 9
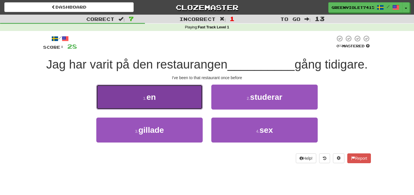
click at [187, 97] on button "1 . en" at bounding box center [149, 97] width 106 height 25
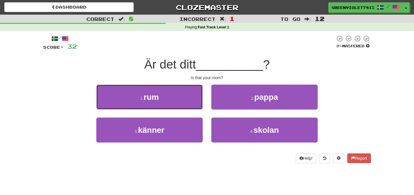
click at [187, 97] on button "1 . rum" at bounding box center [149, 97] width 106 height 25
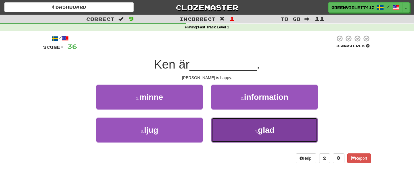
click at [236, 121] on button "4 . glad" at bounding box center [264, 130] width 106 height 25
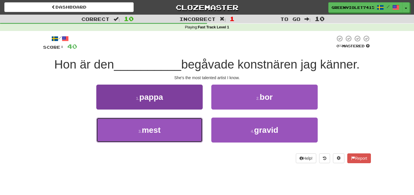
click at [194, 122] on button "3 . mest" at bounding box center [149, 130] width 106 height 25
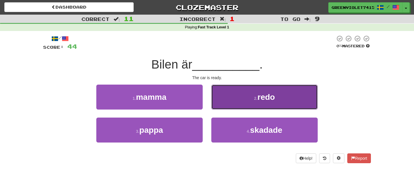
click at [248, 100] on button "2 . redo" at bounding box center [264, 97] width 106 height 25
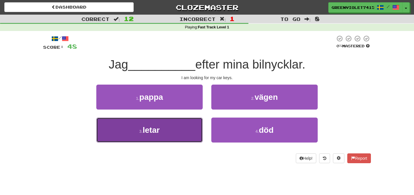
click at [190, 131] on button "3 . letar" at bounding box center [149, 130] width 106 height 25
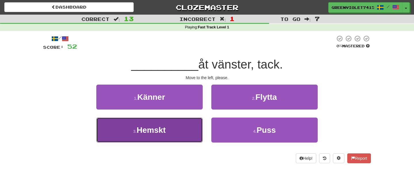
click at [182, 131] on button "3 . Hemskt" at bounding box center [149, 130] width 106 height 25
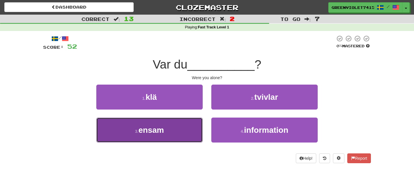
click at [176, 132] on button "3 . ensam" at bounding box center [149, 130] width 106 height 25
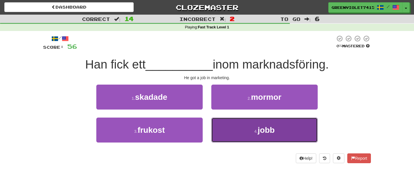
click at [228, 127] on button "4 . jobb" at bounding box center [264, 130] width 106 height 25
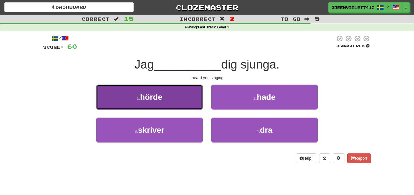
click at [184, 106] on button "1 . hörde" at bounding box center [149, 97] width 106 height 25
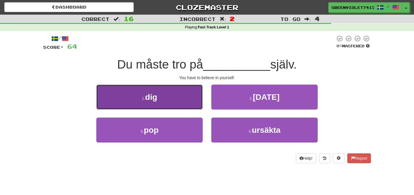
click at [195, 107] on button "1 . dig" at bounding box center [149, 97] width 106 height 25
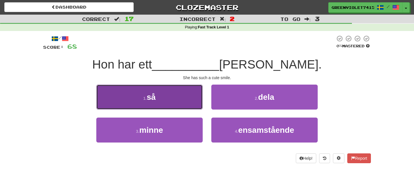
click at [188, 97] on button "1 . så" at bounding box center [149, 97] width 106 height 25
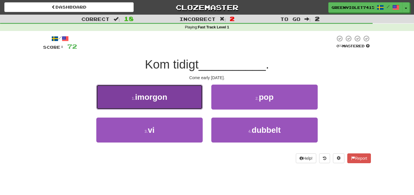
click at [193, 107] on button "1 . [GEOGRAPHIC_DATA]" at bounding box center [149, 97] width 106 height 25
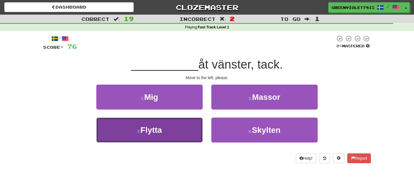
click at [182, 130] on button "3 . Flytta" at bounding box center [149, 130] width 106 height 25
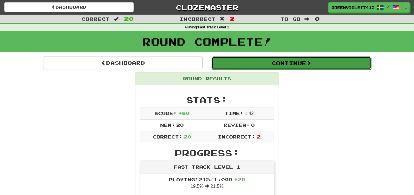
click at [230, 69] on button "Continue" at bounding box center [290, 63] width 159 height 13
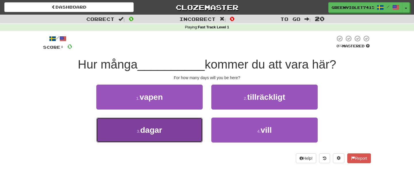
click at [186, 133] on button "3 . dagar" at bounding box center [149, 130] width 106 height 25
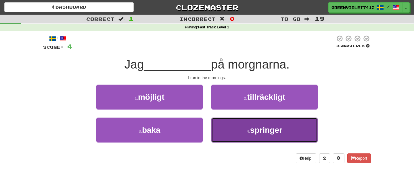
click at [286, 136] on button "4 . springer" at bounding box center [264, 130] width 106 height 25
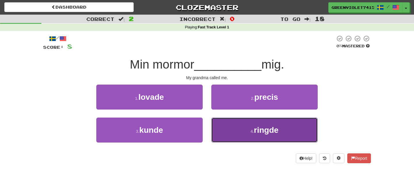
click at [237, 136] on button "4 . ringde" at bounding box center [264, 130] width 106 height 25
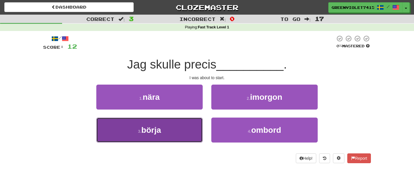
click at [180, 118] on button "3 . börja" at bounding box center [149, 130] width 106 height 25
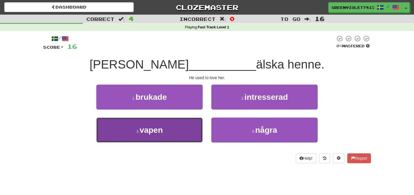
click at [191, 123] on button "3 . vapen" at bounding box center [149, 130] width 106 height 25
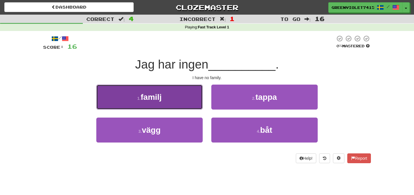
click at [194, 102] on button "1 . familj" at bounding box center [149, 97] width 106 height 25
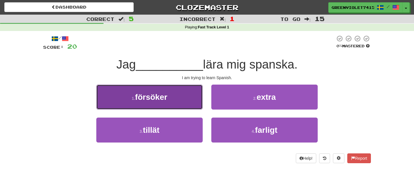
click at [194, 105] on button "1 . försöker" at bounding box center [149, 97] width 106 height 25
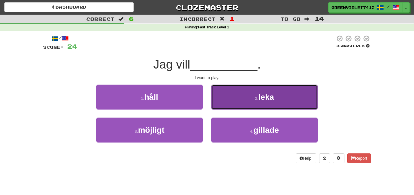
click at [246, 107] on button "2 . leka" at bounding box center [264, 97] width 106 height 25
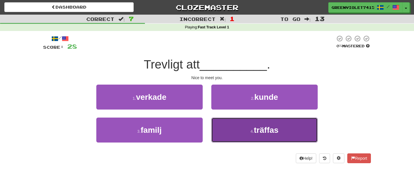
click at [243, 132] on button "4 . träffas" at bounding box center [264, 130] width 106 height 25
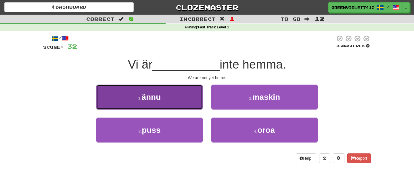
click at [200, 98] on button "1 . ännu" at bounding box center [149, 97] width 106 height 25
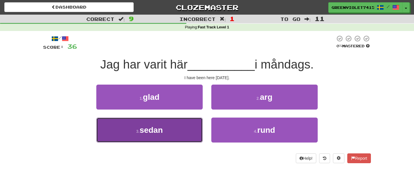
click at [193, 137] on button "3 . sedan" at bounding box center [149, 130] width 106 height 25
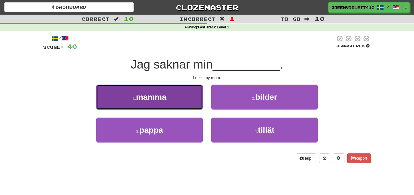
click at [194, 108] on button "1 . mamma" at bounding box center [149, 97] width 106 height 25
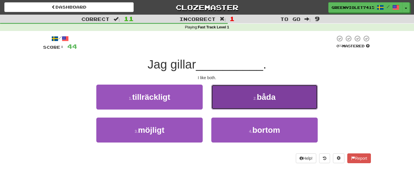
click at [239, 99] on button "2 . båda" at bounding box center [264, 97] width 106 height 25
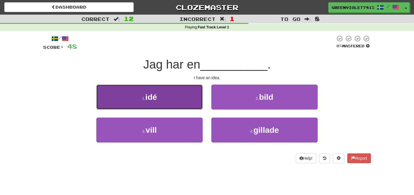
click at [180, 104] on button "1 . idé" at bounding box center [149, 97] width 106 height 25
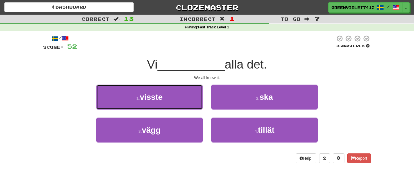
click at [180, 104] on button "1 . visste" at bounding box center [149, 97] width 106 height 25
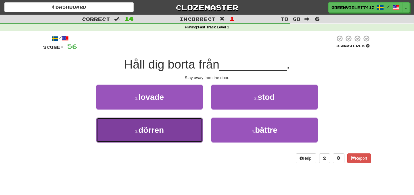
click at [177, 120] on button "3 . dörren" at bounding box center [149, 130] width 106 height 25
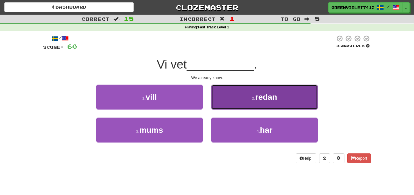
click at [227, 104] on button "2 . redan" at bounding box center [264, 97] width 106 height 25
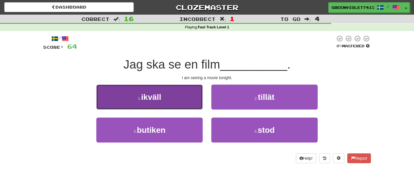
click at [191, 101] on button "1 . ikväll" at bounding box center [149, 97] width 106 height 25
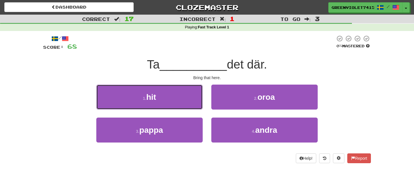
click at [191, 101] on button "1 . hit" at bounding box center [149, 97] width 106 height 25
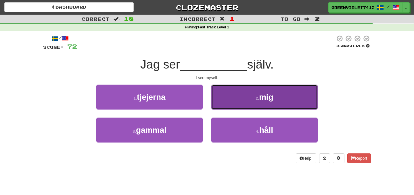
click at [241, 100] on button "2 . mig" at bounding box center [264, 97] width 106 height 25
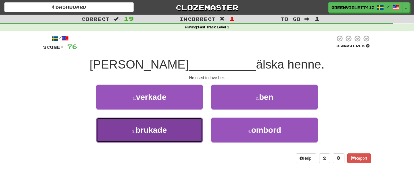
click at [184, 131] on button "3 . brukade" at bounding box center [149, 130] width 106 height 25
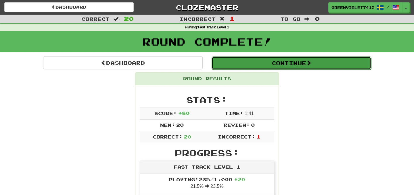
click at [287, 63] on button "Continue" at bounding box center [290, 63] width 159 height 13
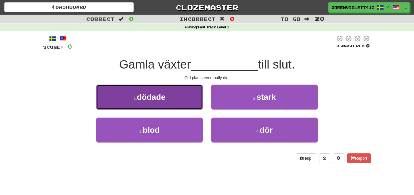
click at [175, 105] on button "1 . dödade" at bounding box center [149, 97] width 106 height 25
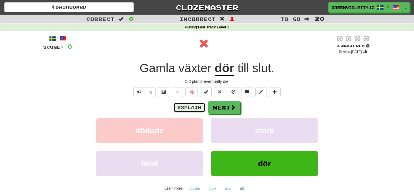
click at [194, 108] on button "Explain" at bounding box center [190, 108] width 32 height 10
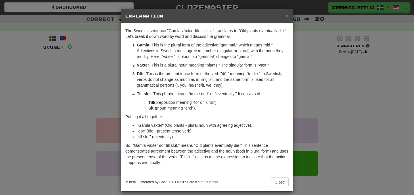
drag, startPoint x: 205, startPoint y: 16, endPoint x: 282, endPoint y: 12, distance: 77.1
click at [282, 12] on div "× Explanation" at bounding box center [207, 16] width 172 height 15
click at [288, 16] on span "×" at bounding box center [286, 15] width 3 height 7
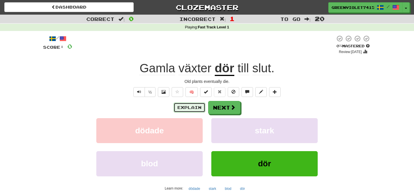
click at [195, 108] on button "Explain" at bounding box center [190, 108] width 32 height 10
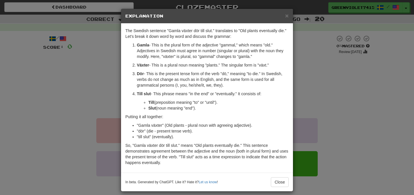
click at [283, 18] on h5 "Explanation" at bounding box center [206, 16] width 163 height 6
click at [287, 17] on span "×" at bounding box center [286, 15] width 3 height 7
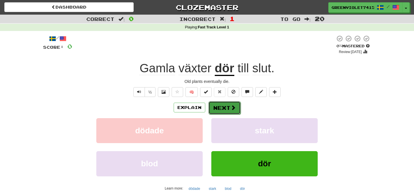
click at [228, 111] on button "Next" at bounding box center [224, 107] width 32 height 13
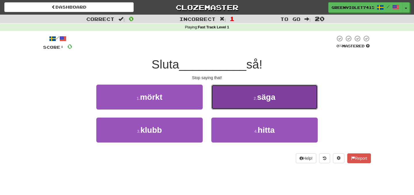
click at [236, 102] on button "2 . säga" at bounding box center [264, 97] width 106 height 25
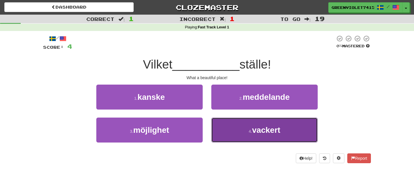
click at [220, 124] on button "4 . vackert" at bounding box center [264, 130] width 106 height 25
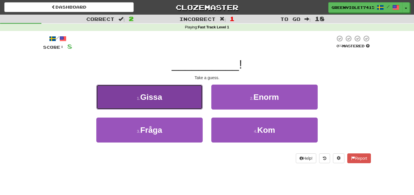
click at [202, 103] on button "1 . [GEOGRAPHIC_DATA]" at bounding box center [149, 97] width 106 height 25
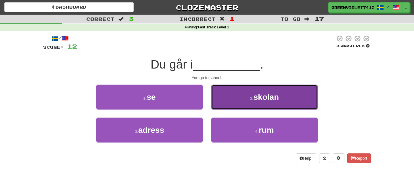
click at [252, 94] on button "2 . skolan" at bounding box center [264, 97] width 106 height 25
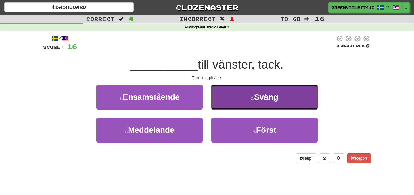
click at [285, 104] on button "2 . Sväng" at bounding box center [264, 97] width 106 height 25
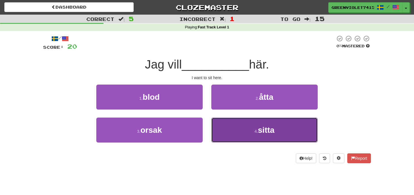
click at [218, 131] on button "4 . sitta" at bounding box center [264, 130] width 106 height 25
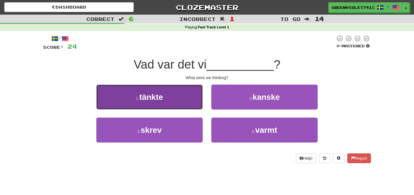
click at [181, 105] on button "1 . tänkte" at bounding box center [149, 97] width 106 height 25
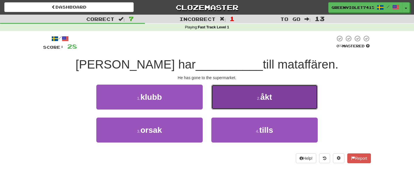
click at [243, 101] on button "2 . åkt" at bounding box center [264, 97] width 106 height 25
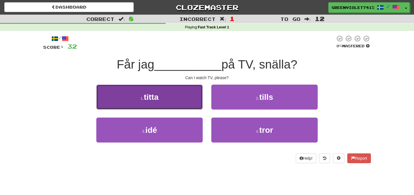
click at [201, 101] on button "1 . titta" at bounding box center [149, 97] width 106 height 25
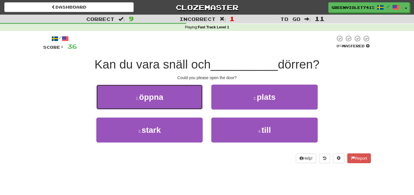
click at [201, 101] on button "1 . öppna" at bounding box center [149, 97] width 106 height 25
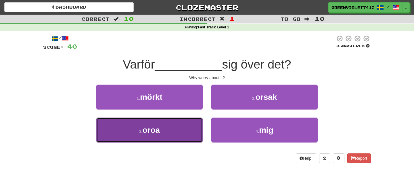
click at [170, 138] on button "3 . oroa" at bounding box center [149, 130] width 106 height 25
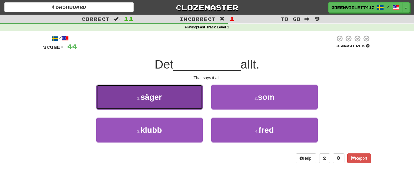
click at [193, 97] on button "1 . säger" at bounding box center [149, 97] width 106 height 25
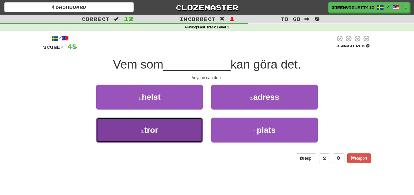
click at [190, 122] on button "3 . tror" at bounding box center [149, 130] width 106 height 25
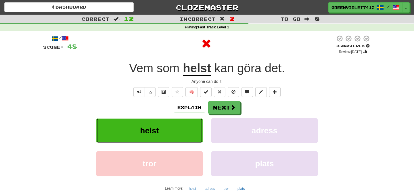
click at [190, 122] on button "helst" at bounding box center [149, 130] width 106 height 25
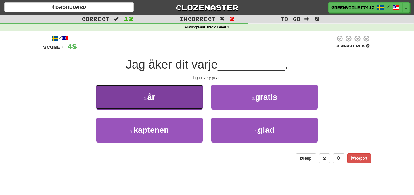
click at [182, 93] on button "1 . år" at bounding box center [149, 97] width 106 height 25
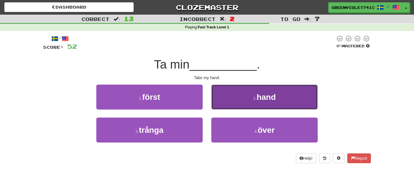
click at [228, 101] on button "2 . hand" at bounding box center [264, 97] width 106 height 25
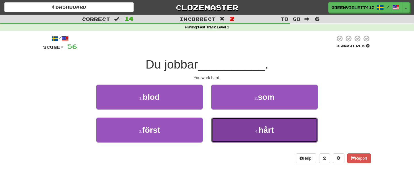
click at [261, 127] on span "hårt" at bounding box center [265, 130] width 15 height 9
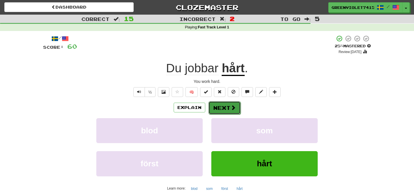
click at [231, 103] on button "Next" at bounding box center [224, 107] width 32 height 13
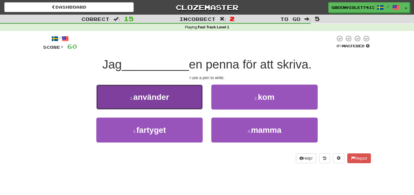
click at [187, 107] on button "1 . använder" at bounding box center [149, 97] width 106 height 25
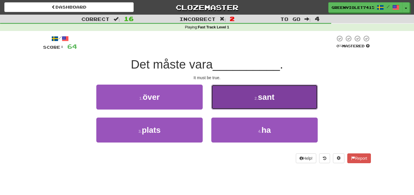
click at [230, 107] on button "2 . sant" at bounding box center [264, 97] width 106 height 25
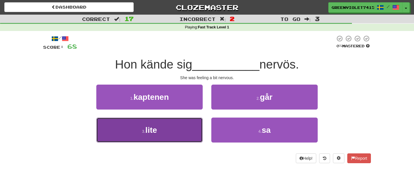
click at [201, 123] on button "3 . lite" at bounding box center [149, 130] width 106 height 25
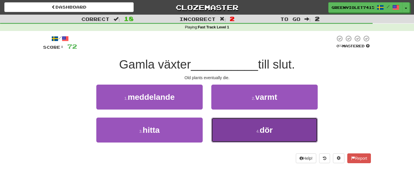
click at [219, 118] on button "4 . dör" at bounding box center [264, 130] width 106 height 25
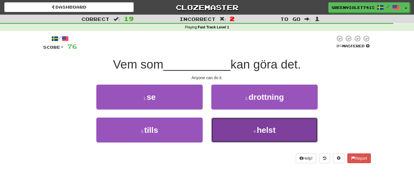
click at [251, 135] on button "4 . helst" at bounding box center [264, 130] width 106 height 25
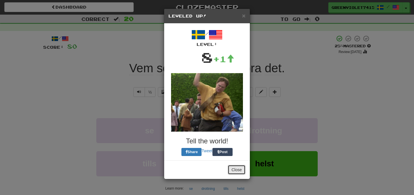
click at [236, 169] on button "Close" at bounding box center [237, 170] width 18 height 10
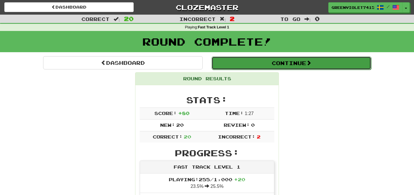
click at [281, 69] on button "Continue" at bounding box center [290, 63] width 159 height 13
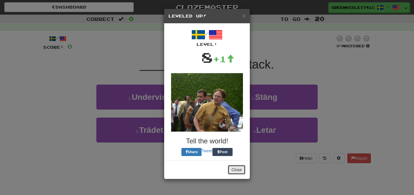
click at [240, 171] on button "Close" at bounding box center [237, 170] width 18 height 10
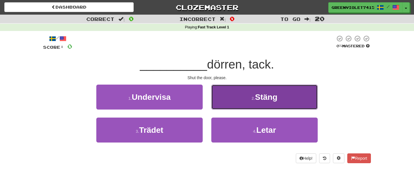
click at [226, 93] on button "2 . Stäng" at bounding box center [264, 97] width 106 height 25
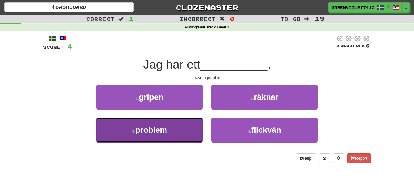
click at [190, 135] on button "3 . problem" at bounding box center [149, 130] width 106 height 25
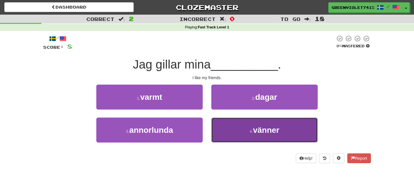
click at [244, 122] on button "4 . vänner" at bounding box center [264, 130] width 106 height 25
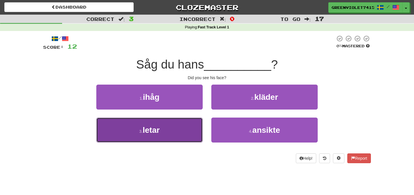
click at [186, 122] on button "3 . letar" at bounding box center [149, 130] width 106 height 25
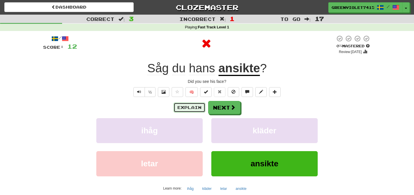
click at [200, 109] on button "Explain" at bounding box center [190, 108] width 32 height 10
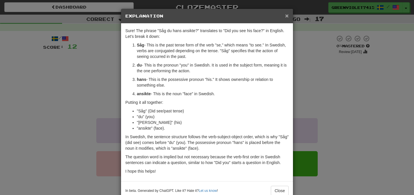
click at [286, 15] on span "×" at bounding box center [286, 15] width 3 height 7
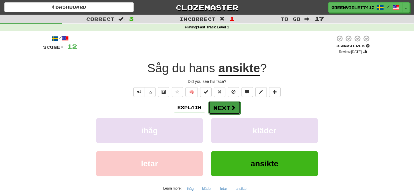
click at [236, 107] on button "Next" at bounding box center [224, 107] width 32 height 13
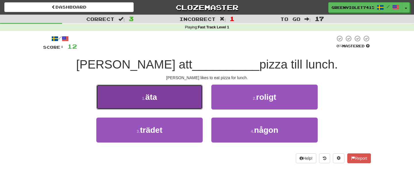
click at [182, 105] on button "1 . äta" at bounding box center [149, 97] width 106 height 25
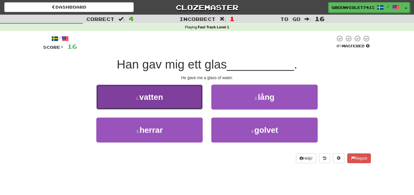
click at [186, 95] on button "1 . vatten" at bounding box center [149, 97] width 106 height 25
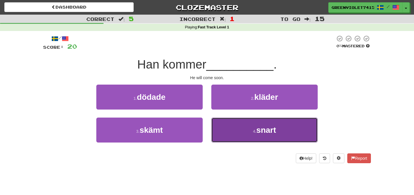
click at [237, 131] on button "4 . snart" at bounding box center [264, 130] width 106 height 25
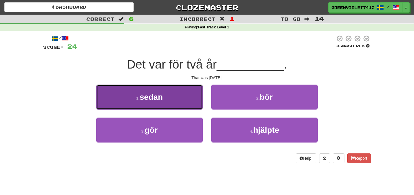
click at [195, 106] on button "1 . sedan" at bounding box center [149, 97] width 106 height 25
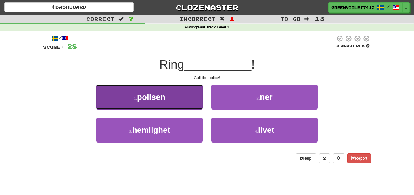
click at [196, 105] on button "1 . polisen" at bounding box center [149, 97] width 106 height 25
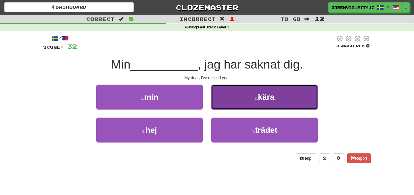
click at [229, 101] on button "2 . kära" at bounding box center [264, 97] width 106 height 25
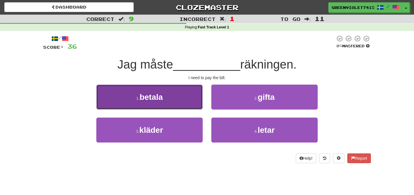
click at [191, 95] on button "1 . betala" at bounding box center [149, 97] width 106 height 25
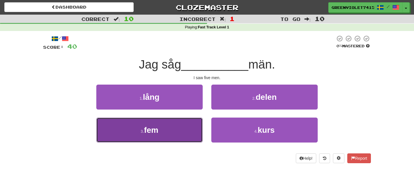
click at [190, 126] on button "3 . fem" at bounding box center [149, 130] width 106 height 25
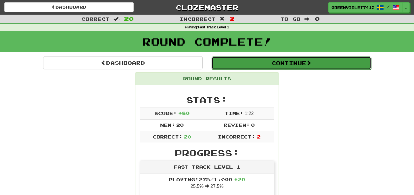
click at [272, 59] on button "Continue" at bounding box center [290, 63] width 159 height 13
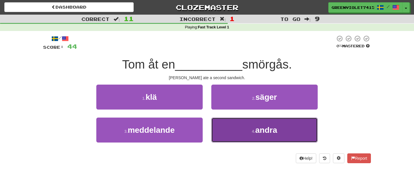
click at [246, 127] on button "4 . andra" at bounding box center [264, 130] width 106 height 25
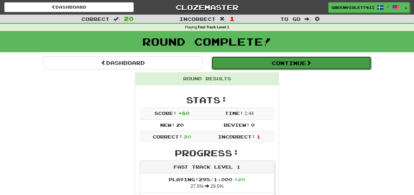
click at [308, 62] on button "Continue" at bounding box center [290, 63] width 159 height 13
